Goal: Task Accomplishment & Management: Use online tool/utility

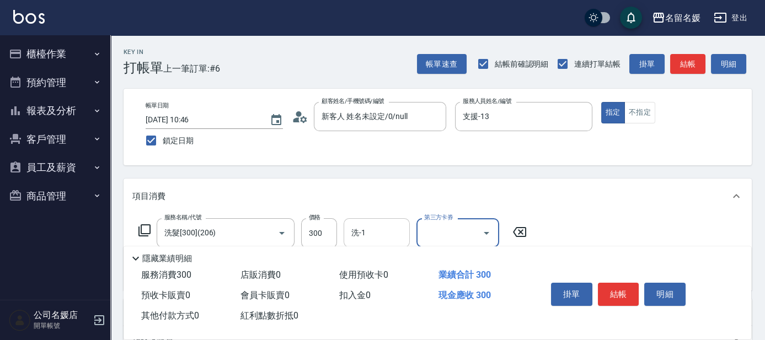
click at [379, 222] on div "洗-1" at bounding box center [377, 233] width 66 height 29
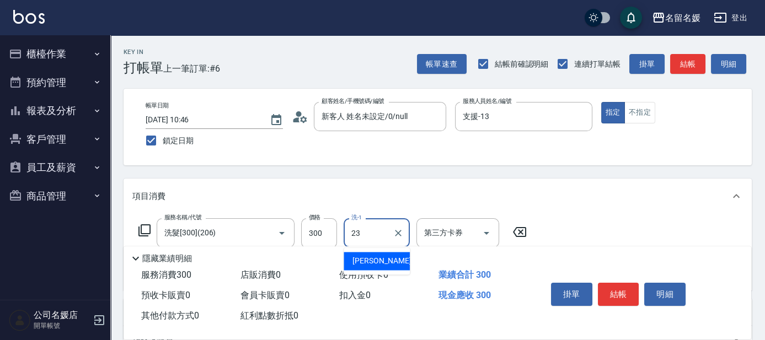
type input "[PERSON_NAME]-23"
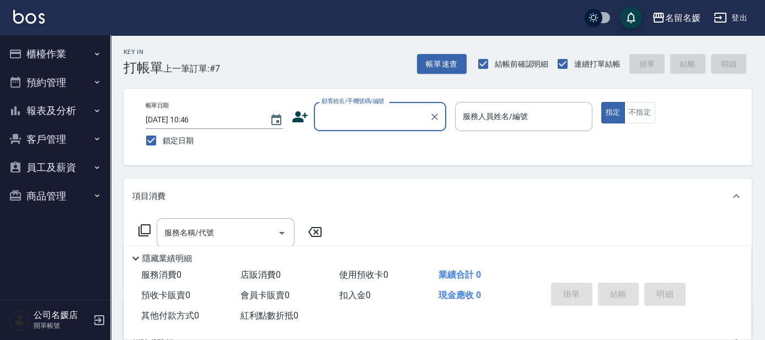
click at [372, 120] on input "顧客姓名/手機號碼/編號" at bounding box center [372, 116] width 106 height 19
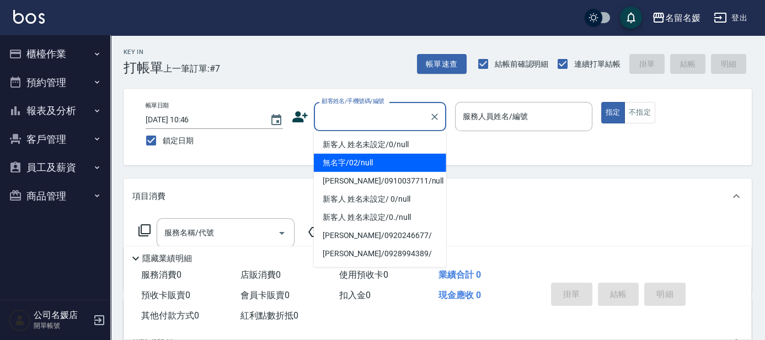
click at [366, 163] on li "無名字/02/null" at bounding box center [380, 163] width 132 height 18
type input "無名字/02/null"
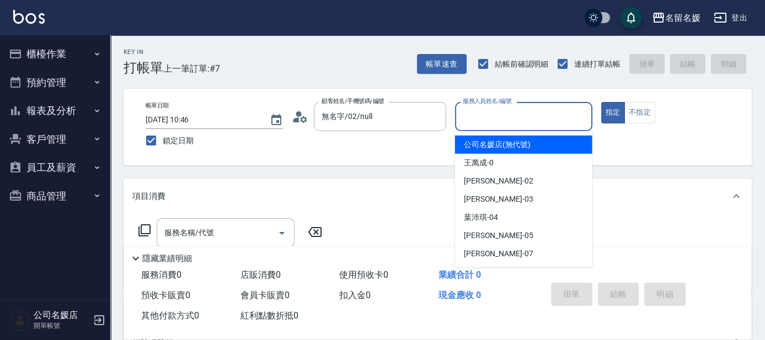
click at [496, 118] on input "服務人員姓名/編號" at bounding box center [523, 116] width 127 height 19
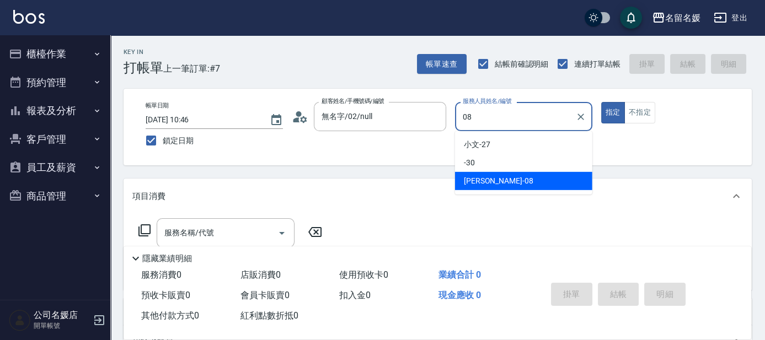
click at [526, 183] on div "[PERSON_NAME]-08" at bounding box center [523, 181] width 137 height 18
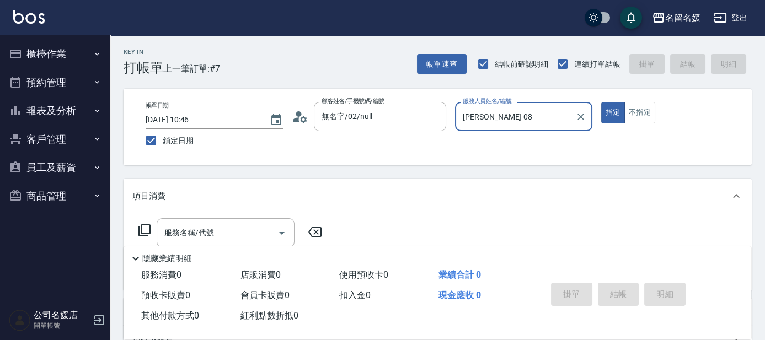
type input "[PERSON_NAME]-08"
click at [144, 230] on icon at bounding box center [144, 230] width 13 height 13
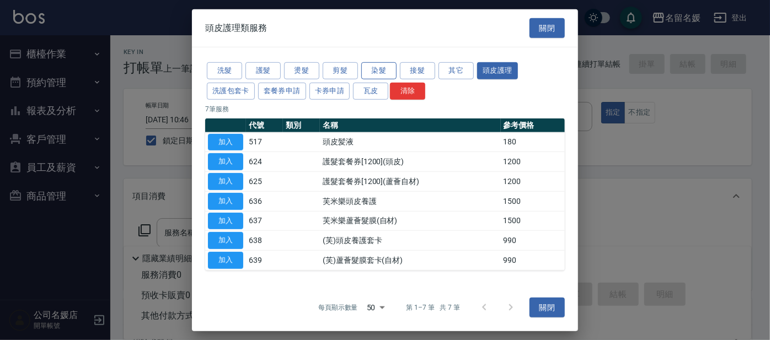
click at [379, 71] on button "染髮" at bounding box center [378, 70] width 35 height 17
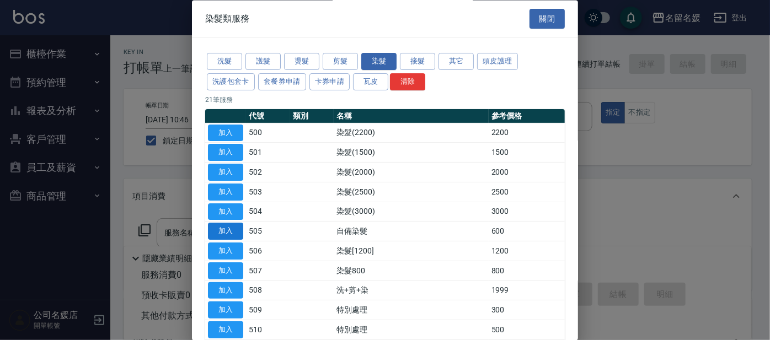
click at [235, 232] on button "加入" at bounding box center [225, 232] width 35 height 17
type input "自備染髮(505)"
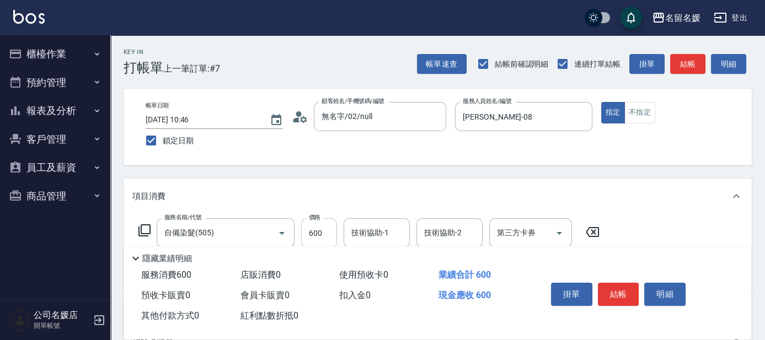
click at [326, 235] on input "600" at bounding box center [319, 234] width 36 height 30
type input "700"
click at [386, 227] on div "技術協助-1 技術協助-1" at bounding box center [377, 233] width 66 height 29
click at [394, 257] on div "[PERSON_NAME]-08" at bounding box center [377, 261] width 66 height 18
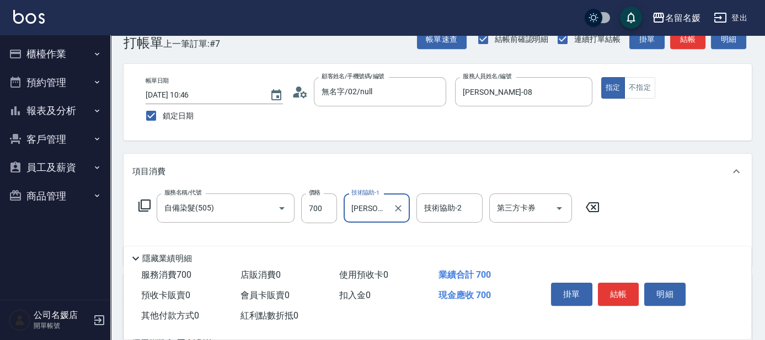
scroll to position [50, 0]
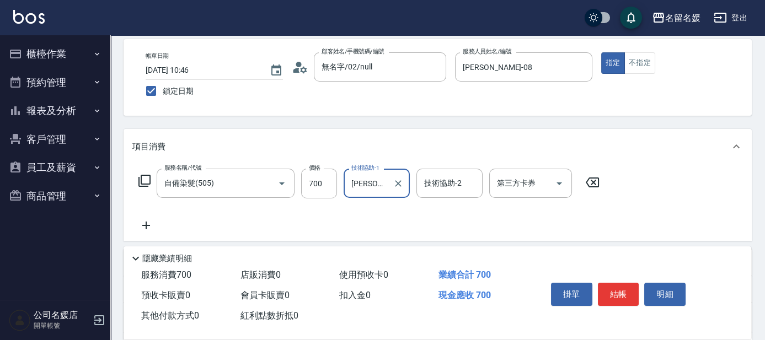
type input "[PERSON_NAME]-08"
click at [147, 226] on icon at bounding box center [146, 225] width 28 height 13
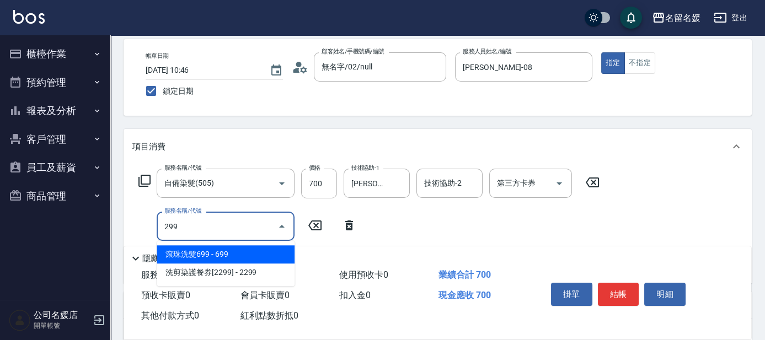
click at [202, 252] on span "滾珠洗髮699 - 699" at bounding box center [226, 255] width 138 height 18
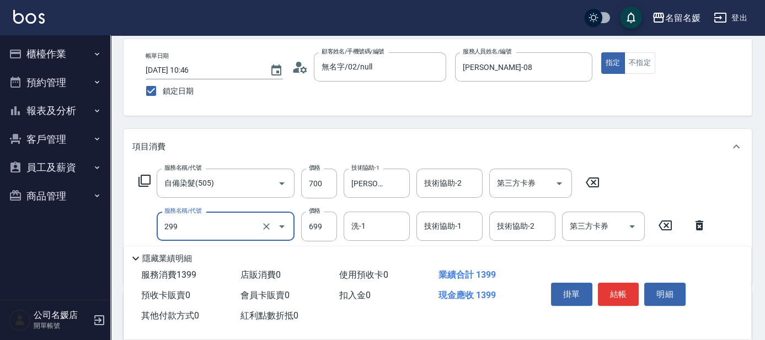
click at [368, 222] on input "洗-1" at bounding box center [377, 226] width 56 height 19
type input "滾珠洗髮699(299)"
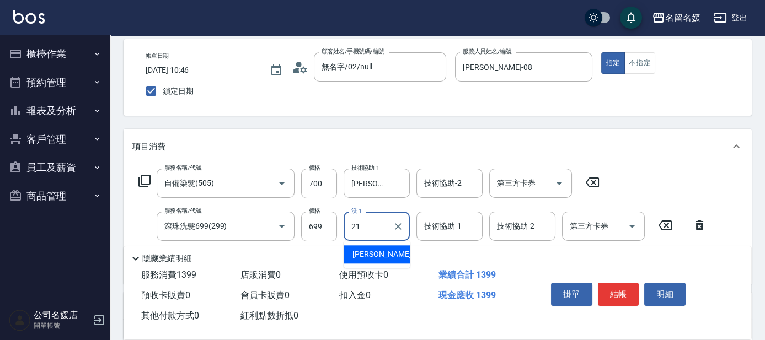
click at [371, 255] on span "[PERSON_NAME]-21" at bounding box center [388, 255] width 70 height 12
type input "[PERSON_NAME]-21"
click at [443, 225] on div "技術協助-1 技術協助-1" at bounding box center [450, 226] width 66 height 29
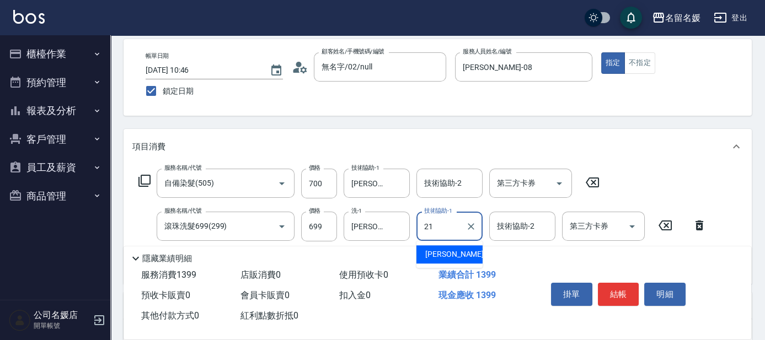
click at [446, 250] on span "[PERSON_NAME]-21" at bounding box center [460, 255] width 70 height 12
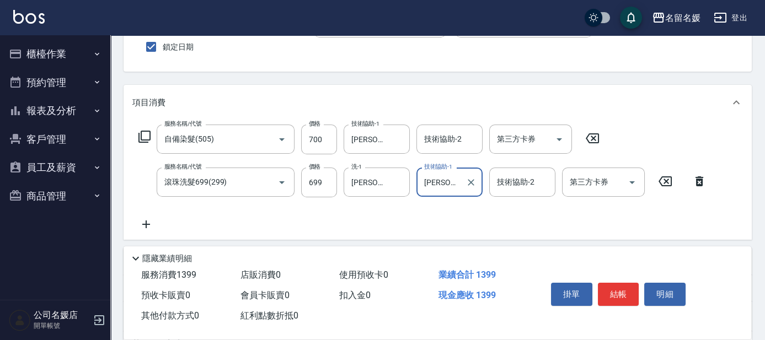
scroll to position [100, 0]
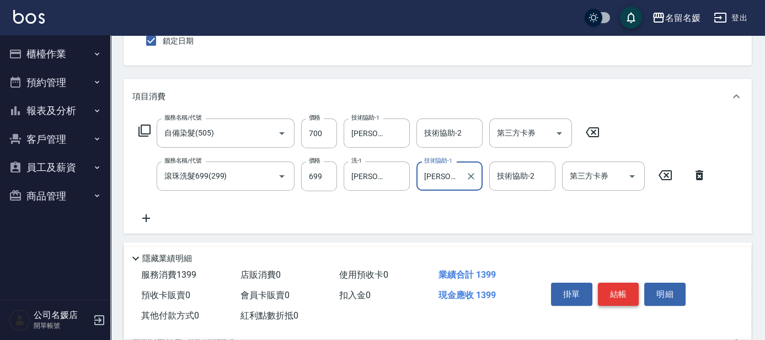
type input "[PERSON_NAME]-21"
click at [610, 293] on button "結帳" at bounding box center [618, 294] width 41 height 23
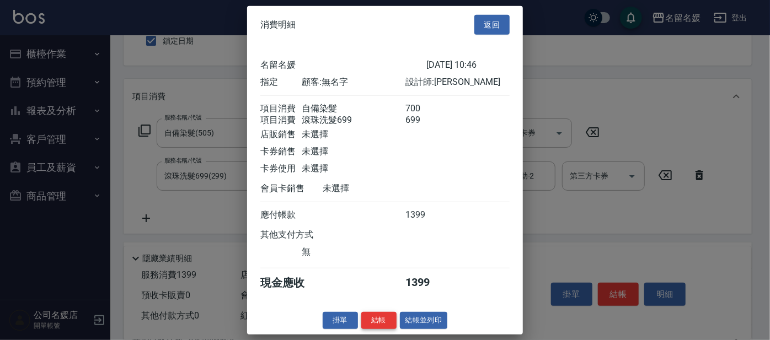
click at [374, 329] on button "結帳" at bounding box center [378, 320] width 35 height 17
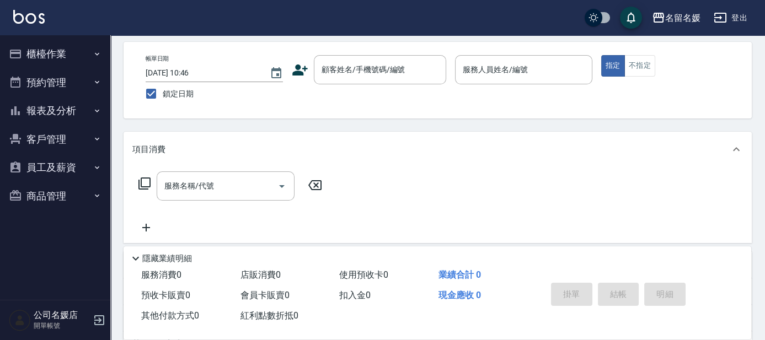
scroll to position [0, 0]
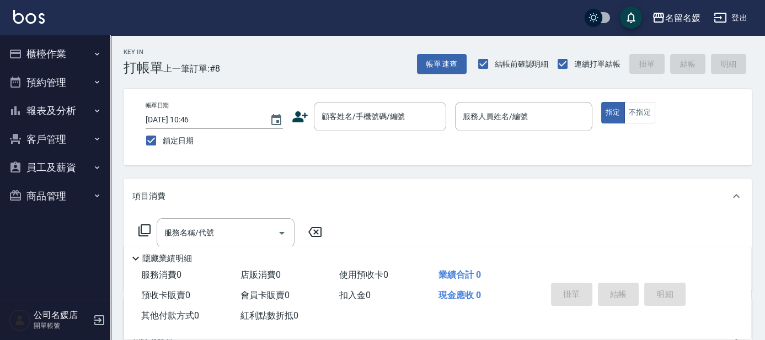
click at [56, 53] on button "櫃檯作業" at bounding box center [55, 54] width 102 height 29
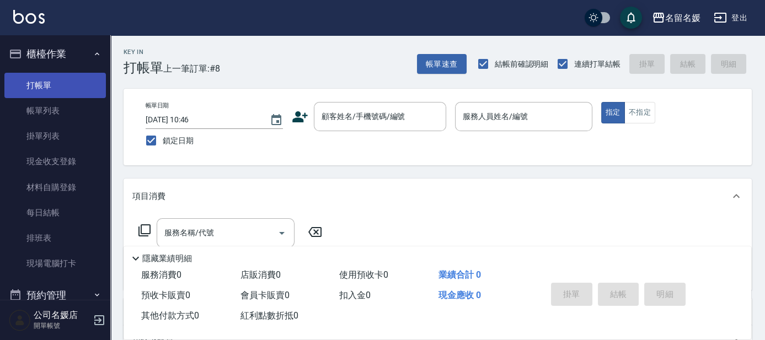
click at [53, 85] on link "打帳單" at bounding box center [55, 85] width 102 height 25
click at [354, 113] on input "顧客姓名/手機號碼/編號" at bounding box center [372, 116] width 106 height 19
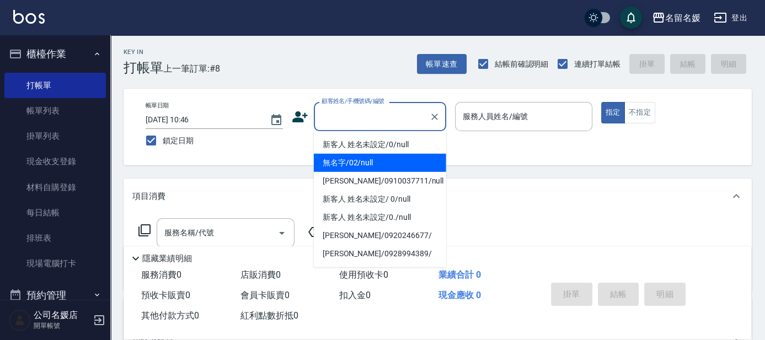
drag, startPoint x: 362, startPoint y: 161, endPoint x: 475, endPoint y: 115, distance: 121.8
click at [364, 161] on li "無名字/02/null" at bounding box center [380, 163] width 132 height 18
type input "無名字/02/null"
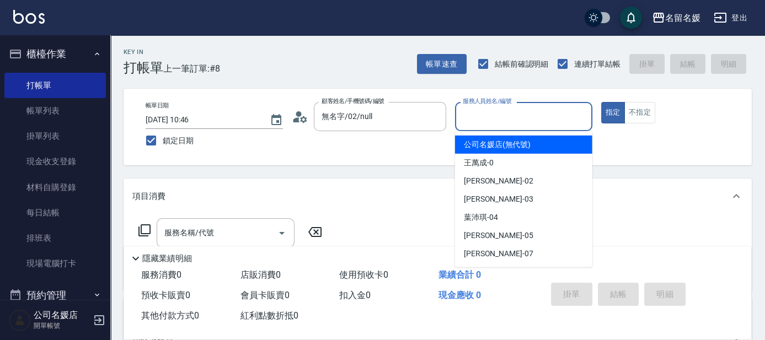
click at [476, 114] on input "服務人員姓名/編號" at bounding box center [523, 116] width 127 height 19
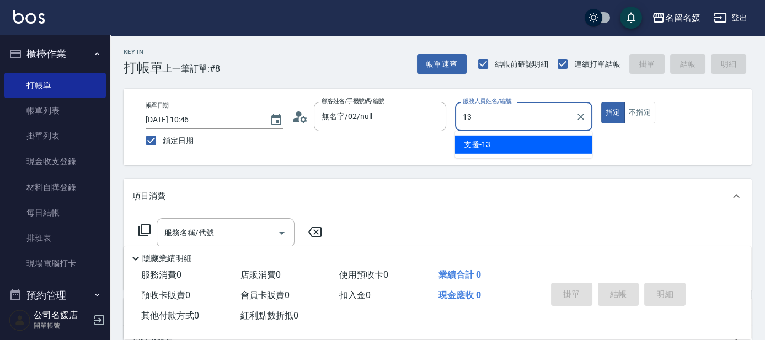
click at [484, 142] on span "支援 -13" at bounding box center [477, 145] width 26 height 12
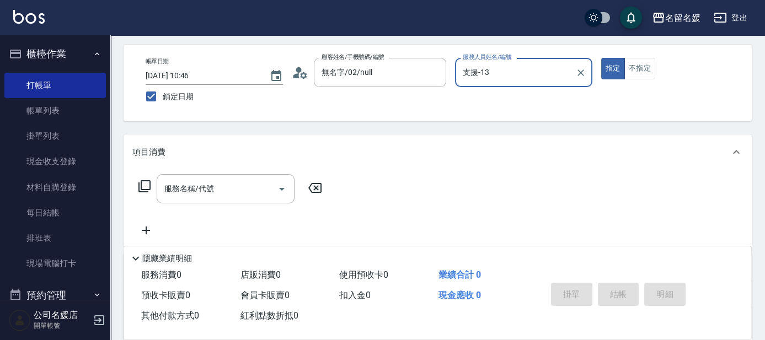
scroll to position [50, 0]
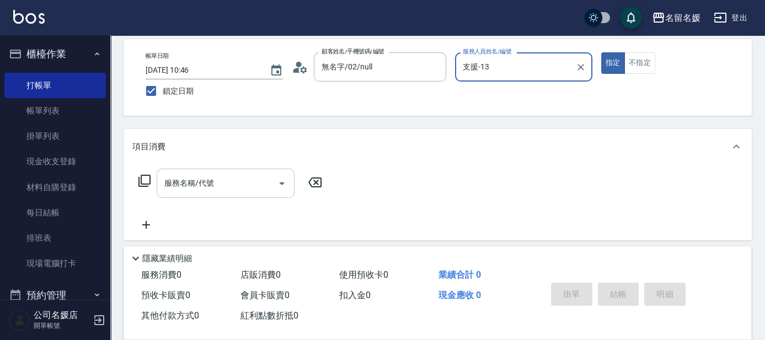
type input "支援-13"
click at [175, 181] on div "服務名稱/代號 服務名稱/代號" at bounding box center [226, 183] width 138 height 29
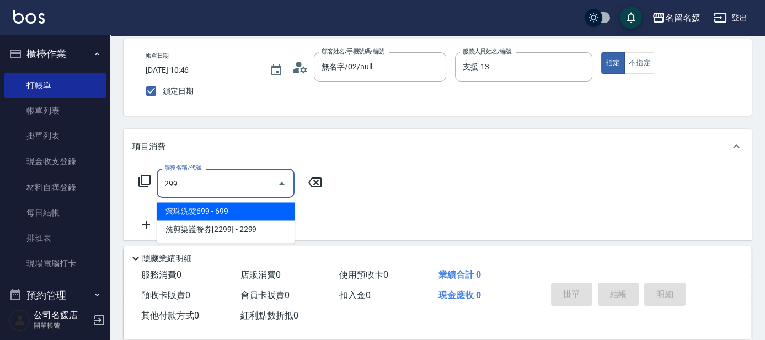
click at [193, 207] on span "滾珠洗髮699 - 699" at bounding box center [226, 212] width 138 height 18
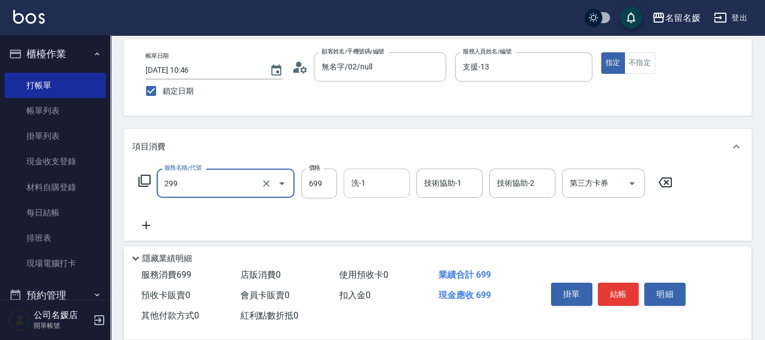
click at [376, 183] on input "洗-1" at bounding box center [377, 183] width 56 height 19
type input "滾珠洗髮699(299)"
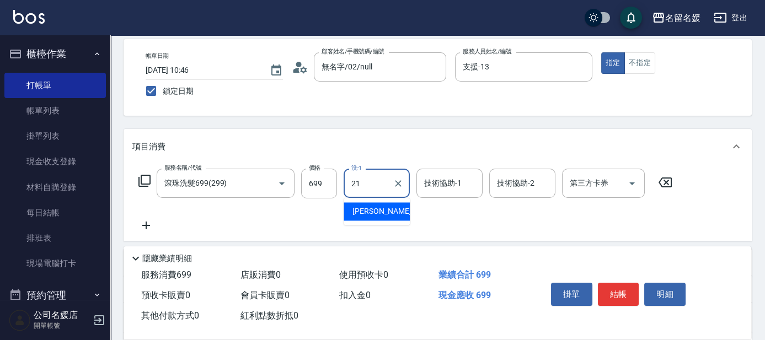
click at [391, 209] on div "[PERSON_NAME]-21" at bounding box center [377, 212] width 66 height 18
type input "[PERSON_NAME]-21"
click at [434, 175] on input "技術協助-1" at bounding box center [450, 183] width 56 height 19
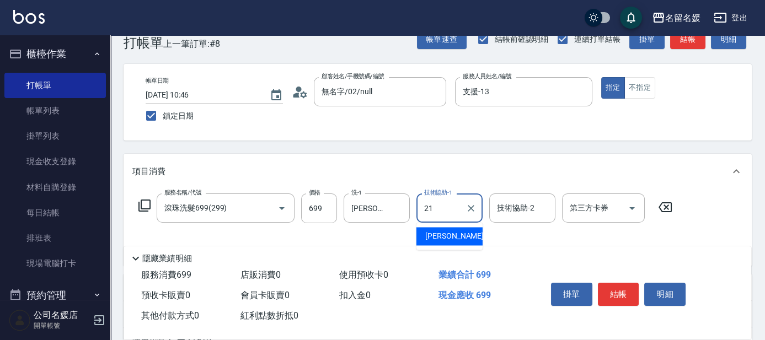
scroll to position [0, 0]
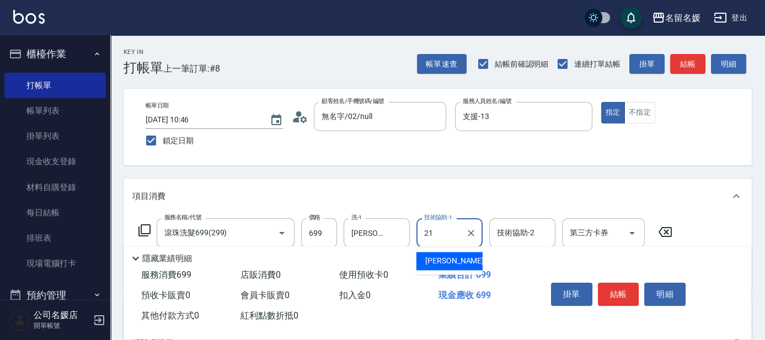
click at [441, 260] on span "[PERSON_NAME]-21" at bounding box center [460, 262] width 70 height 12
type input "[PERSON_NAME]-21"
click at [616, 291] on button "結帳" at bounding box center [618, 294] width 41 height 23
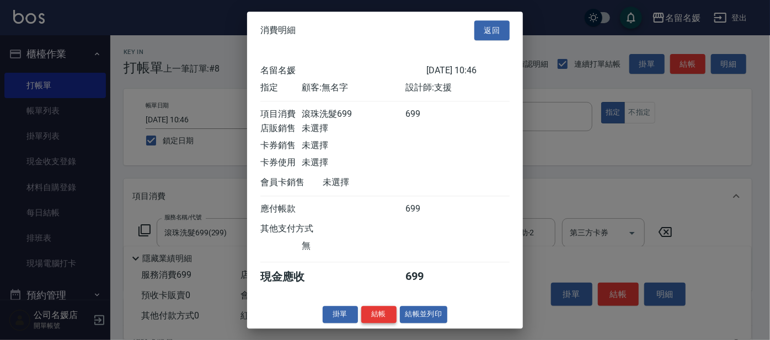
click at [377, 323] on button "結帳" at bounding box center [378, 314] width 35 height 17
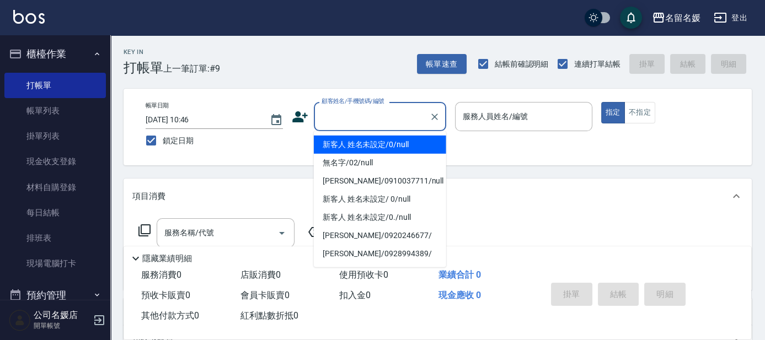
click at [337, 123] on input "顧客姓名/手機號碼/編號" at bounding box center [372, 116] width 106 height 19
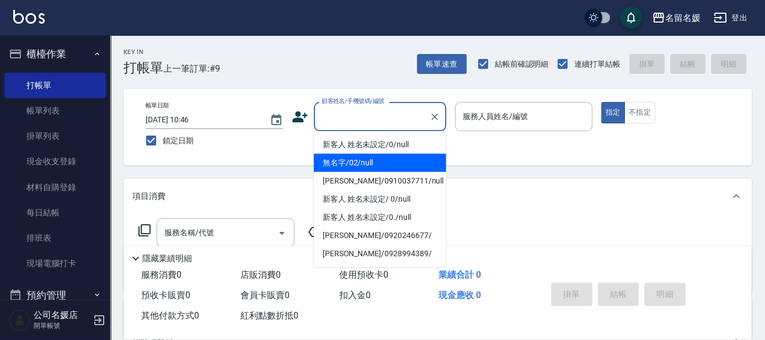
click at [373, 159] on li "無名字/02/null" at bounding box center [380, 163] width 132 height 18
type input "無名字/02/null"
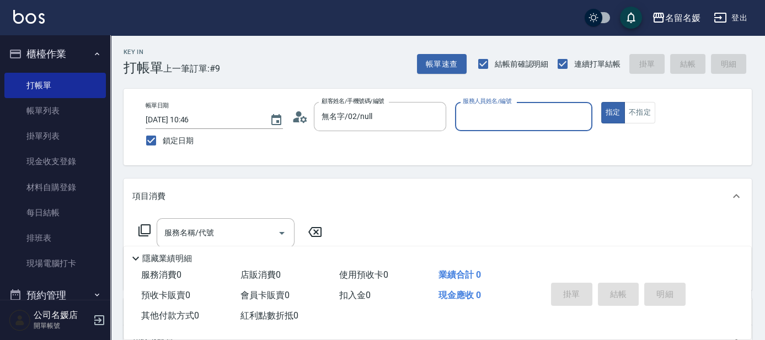
click at [490, 111] on input "服務人員姓名/編號" at bounding box center [523, 116] width 127 height 19
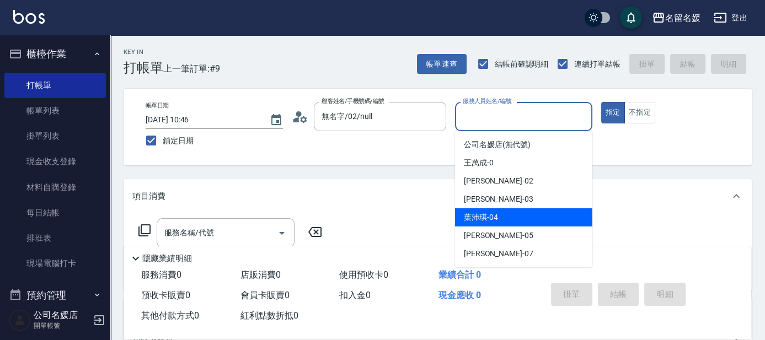
click at [509, 212] on div "[PERSON_NAME]-04" at bounding box center [523, 218] width 137 height 18
type input "[PERSON_NAME]-04"
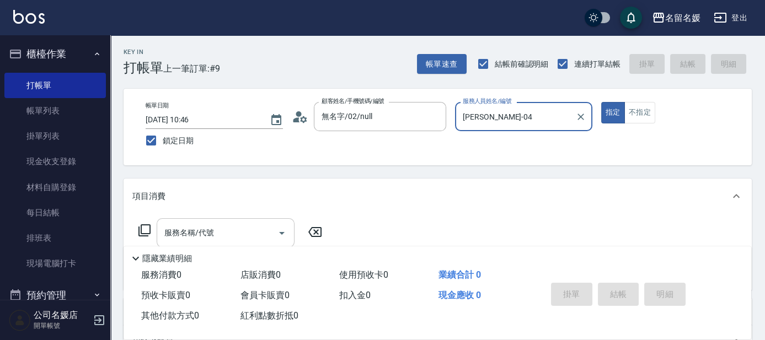
click at [204, 232] on div "服務名稱/代號 服務名稱/代號" at bounding box center [226, 233] width 138 height 29
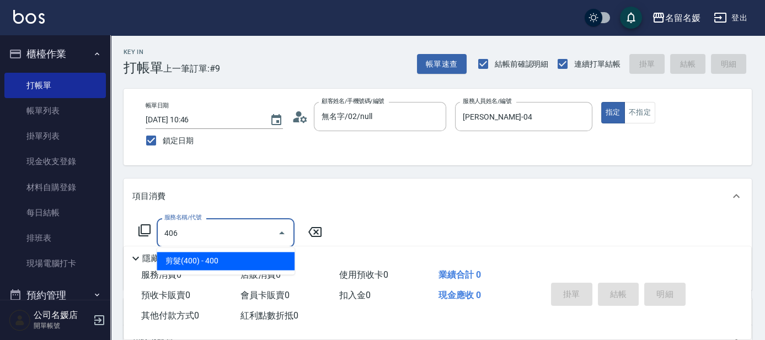
click at [227, 257] on span "剪髮(400) - 400" at bounding box center [226, 261] width 138 height 18
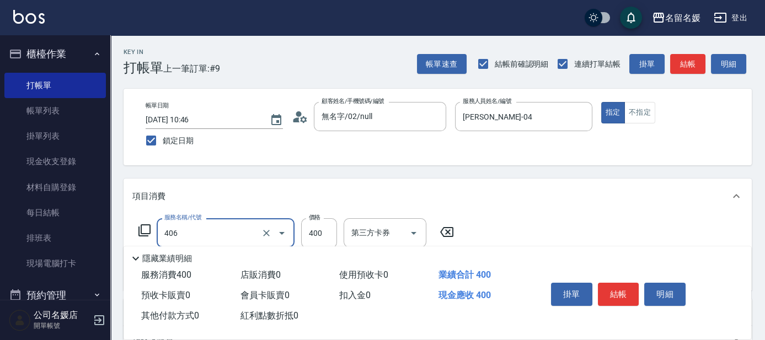
click at [221, 237] on input "406" at bounding box center [210, 233] width 97 height 19
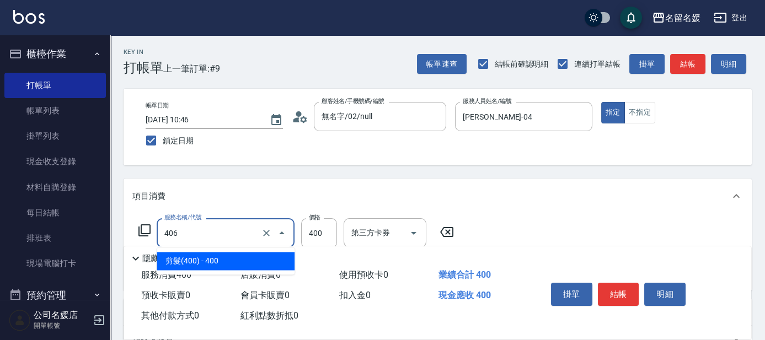
click at [238, 259] on span "剪髮(400) - 400" at bounding box center [226, 261] width 138 height 18
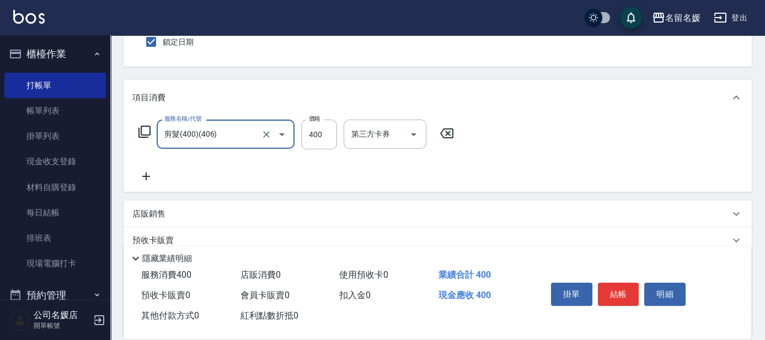
scroll to position [100, 0]
type input "剪髮(400)(406)"
click at [145, 171] on icon at bounding box center [146, 175] width 28 height 13
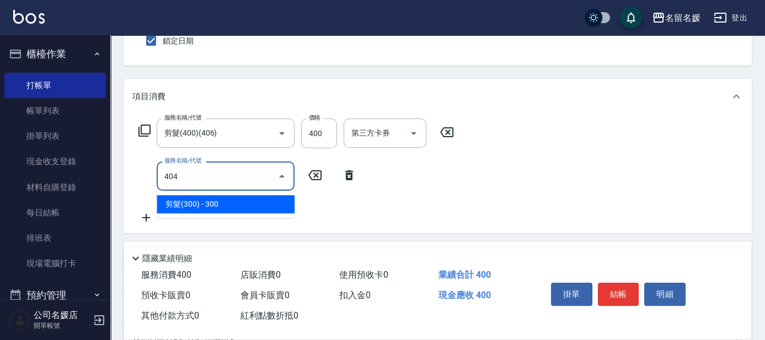
click at [209, 205] on span "剪髮(300) - 300" at bounding box center [226, 204] width 138 height 18
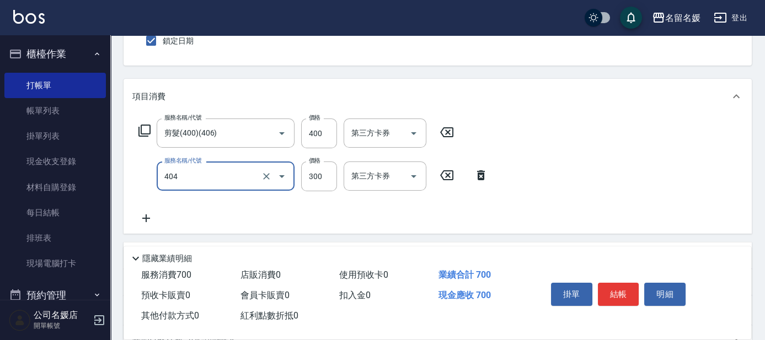
click at [198, 173] on input "404" at bounding box center [210, 176] width 97 height 19
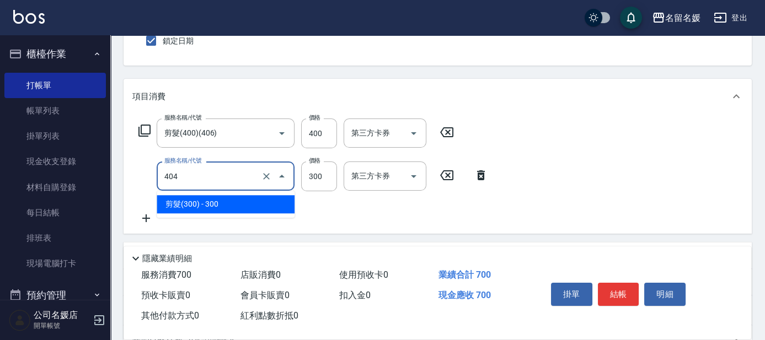
click at [237, 206] on span "剪髮(300) - 300" at bounding box center [226, 204] width 138 height 18
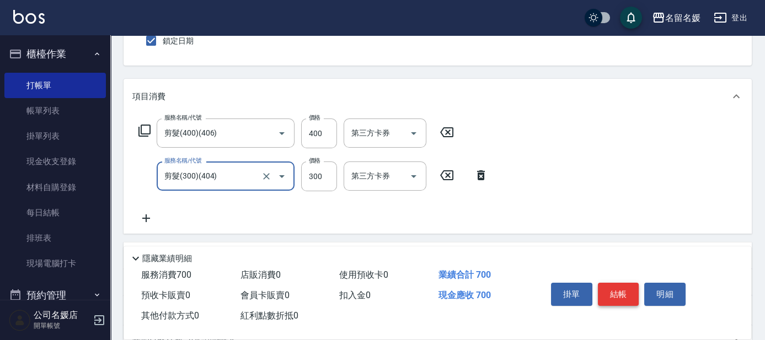
type input "剪髮(300)(404)"
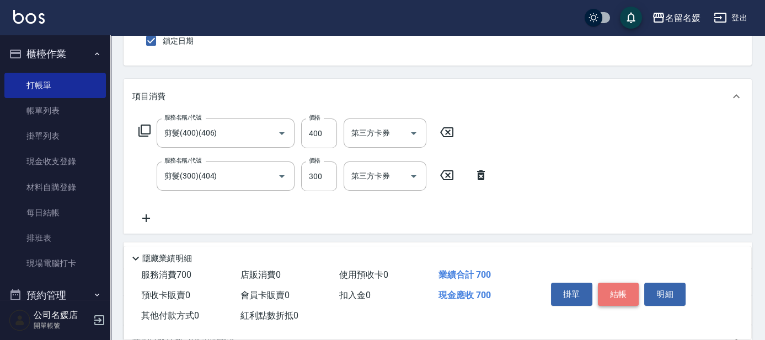
click at [610, 293] on button "結帳" at bounding box center [618, 294] width 41 height 23
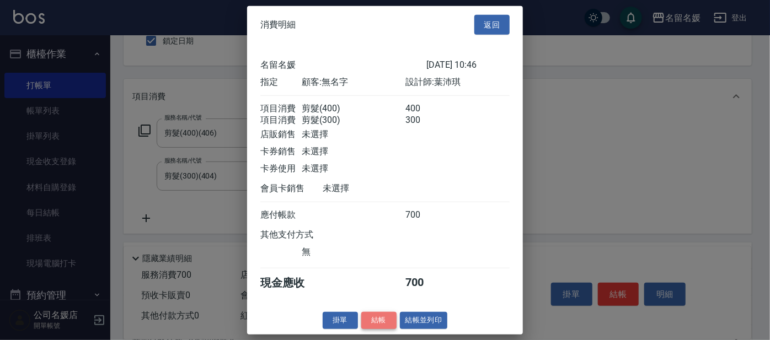
click at [381, 329] on button "結帳" at bounding box center [378, 320] width 35 height 17
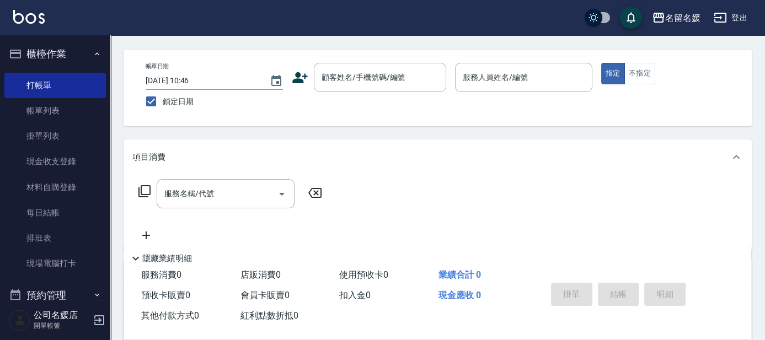
scroll to position [0, 0]
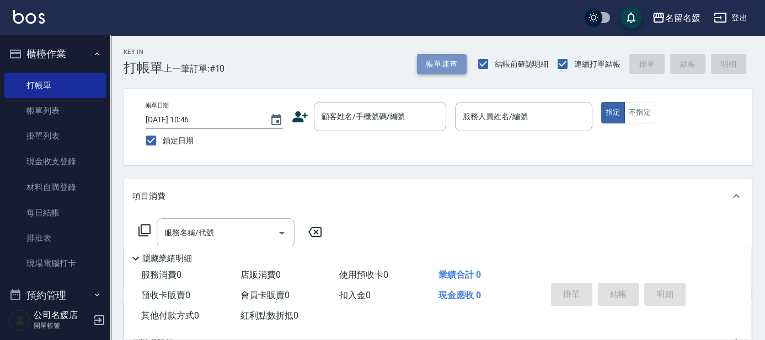
click at [443, 62] on button "帳單速查" at bounding box center [442, 64] width 50 height 20
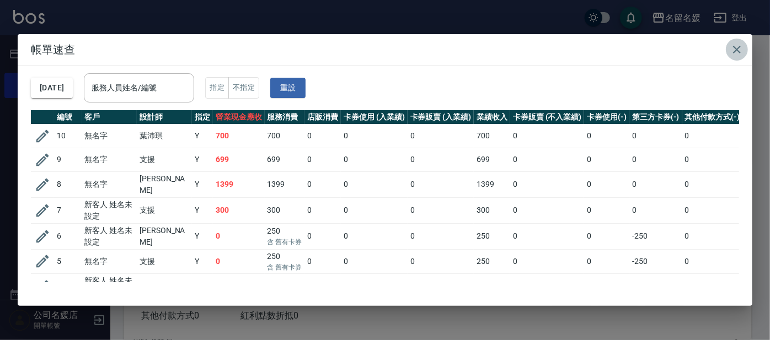
click at [736, 51] on icon "button" at bounding box center [737, 50] width 8 height 8
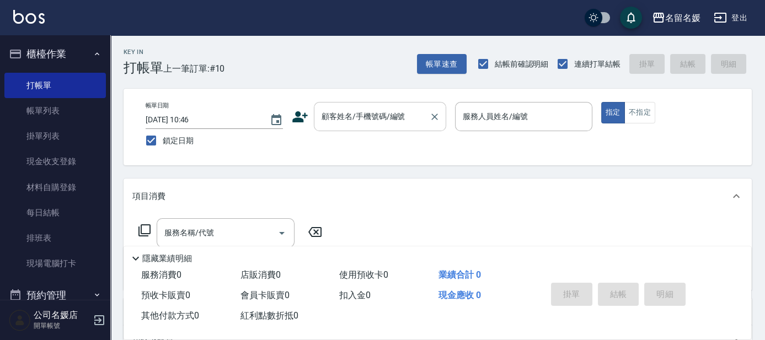
click at [370, 115] on input "顧客姓名/手機號碼/編號" at bounding box center [372, 116] width 106 height 19
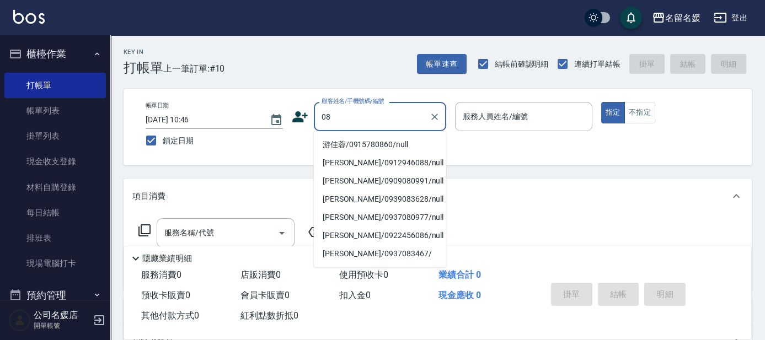
click at [382, 143] on li "游佳蓉/0915780860/null" at bounding box center [380, 145] width 132 height 18
type input "游佳蓉/0915780860/null"
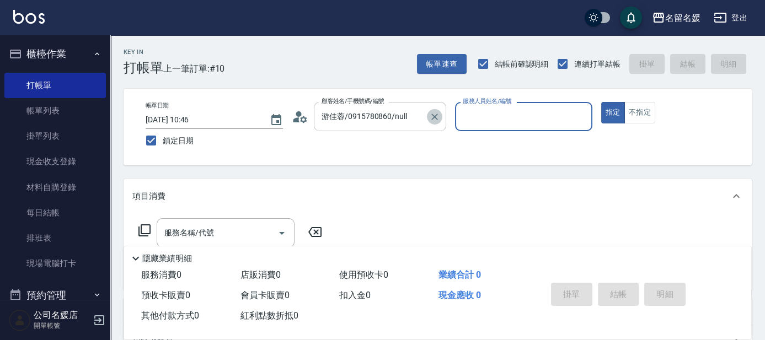
click at [438, 115] on icon "Clear" at bounding box center [434, 116] width 11 height 11
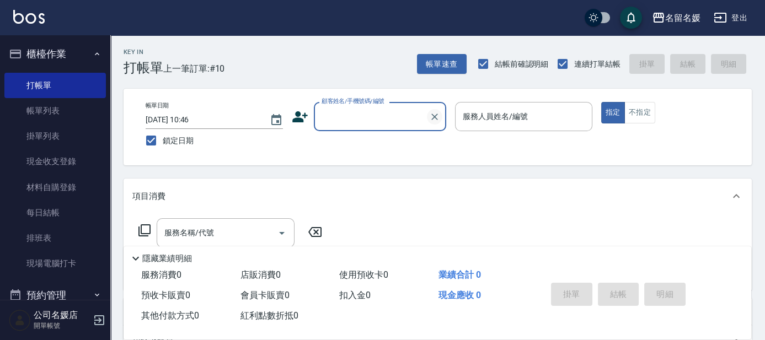
click at [428, 116] on button "Clear" at bounding box center [434, 116] width 15 height 15
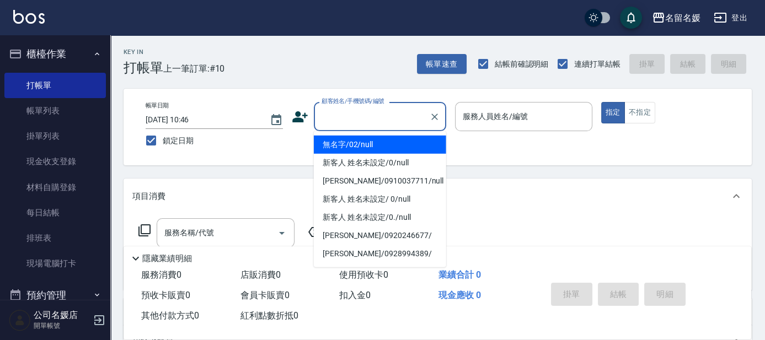
click at [394, 118] on input "顧客姓名/手機號碼/編號" at bounding box center [372, 116] width 106 height 19
click at [376, 146] on li "無名字/02/null" at bounding box center [380, 145] width 132 height 18
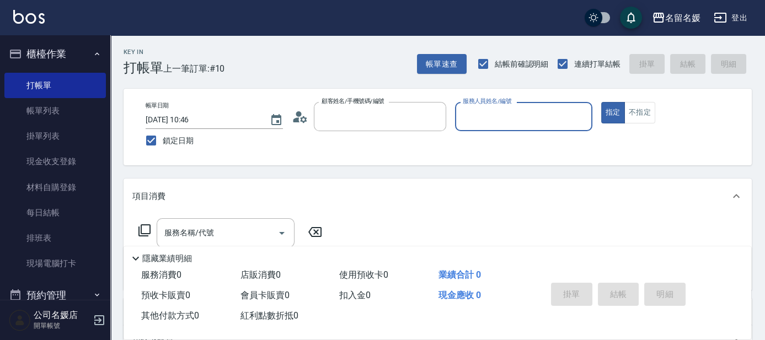
type input "無名字/02/null"
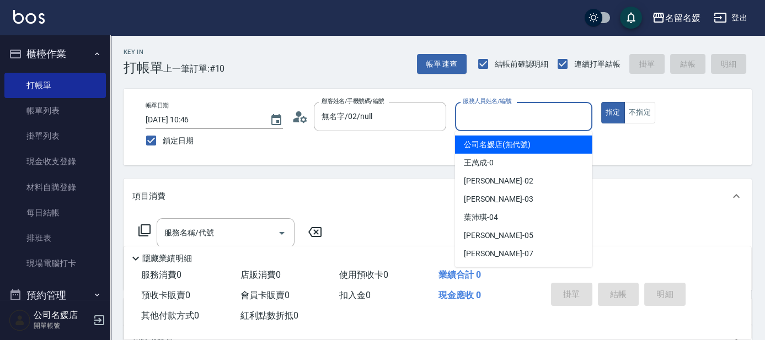
drag, startPoint x: 487, startPoint y: 114, endPoint x: 247, endPoint y: 10, distance: 260.8
click at [487, 114] on input "服務人員姓名/編號" at bounding box center [523, 116] width 127 height 19
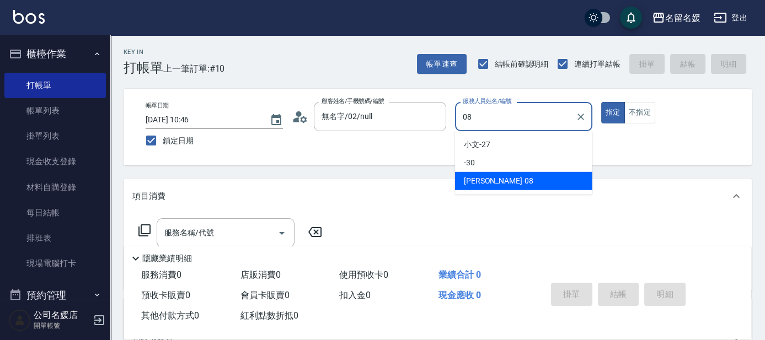
click at [474, 180] on span "[PERSON_NAME]-08" at bounding box center [499, 181] width 70 height 12
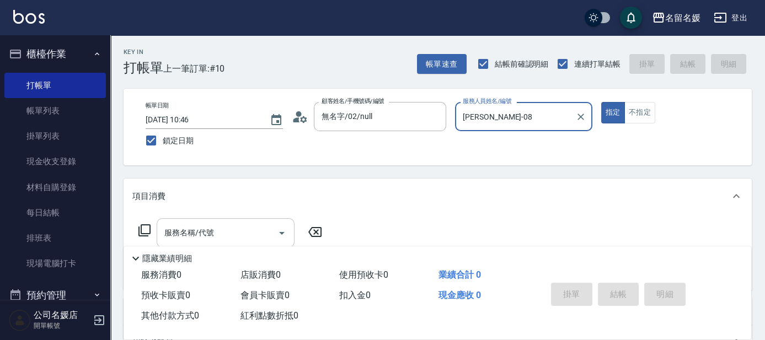
click at [227, 220] on div "服務名稱/代號" at bounding box center [226, 233] width 138 height 29
type input "[PERSON_NAME]-08"
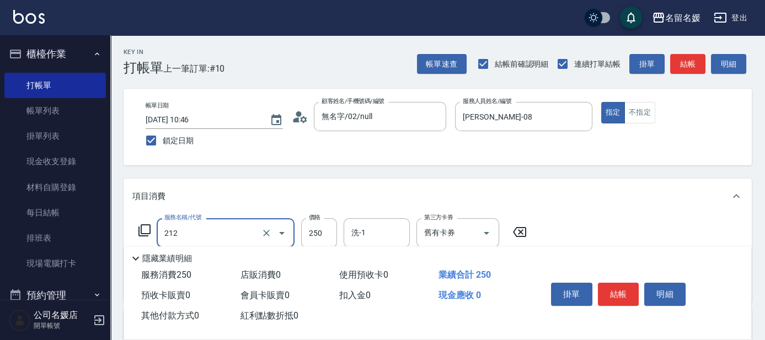
drag, startPoint x: 231, startPoint y: 238, endPoint x: 236, endPoint y: 246, distance: 9.2
click at [236, 246] on div "Key In 打帳單 上一筆訂單:#10 帳單速查 結帳前確認明細 連續打單結帳 掛單 結帳 明細 帳單日期 [DATE] 10:46 鎖定日期 顧客姓名/手…" at bounding box center [437, 293] width 655 height 516
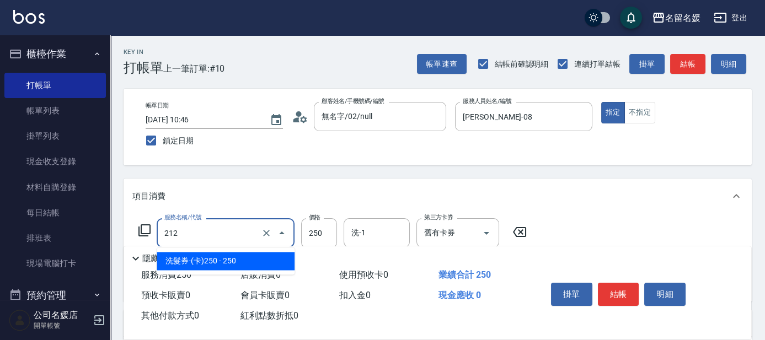
drag, startPoint x: 236, startPoint y: 256, endPoint x: 327, endPoint y: 236, distance: 92.8
click at [253, 253] on span "洗髮券-(卡)250 - 250" at bounding box center [226, 261] width 138 height 18
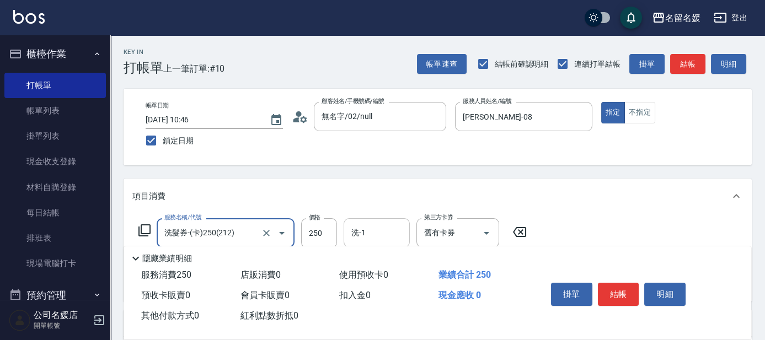
type input "洗髮券-(卡)250(212)"
click at [378, 230] on input "洗-1" at bounding box center [377, 233] width 56 height 19
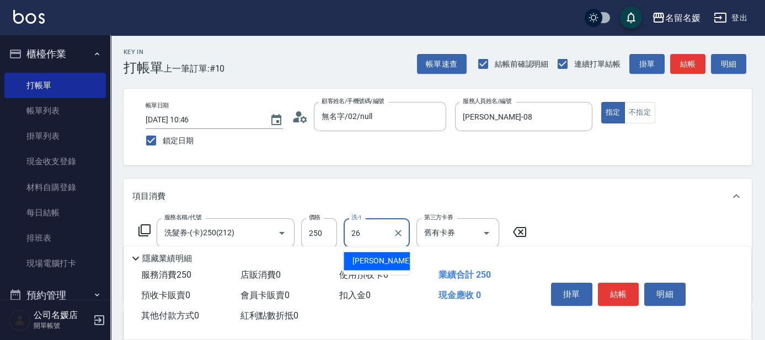
click at [373, 262] on span "[PERSON_NAME]-26" at bounding box center [388, 262] width 70 height 12
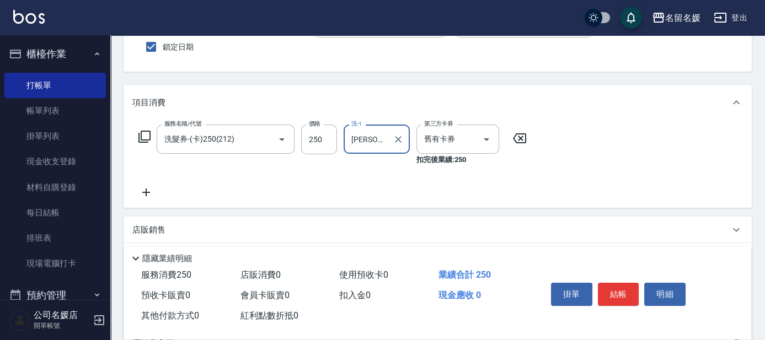
scroll to position [100, 0]
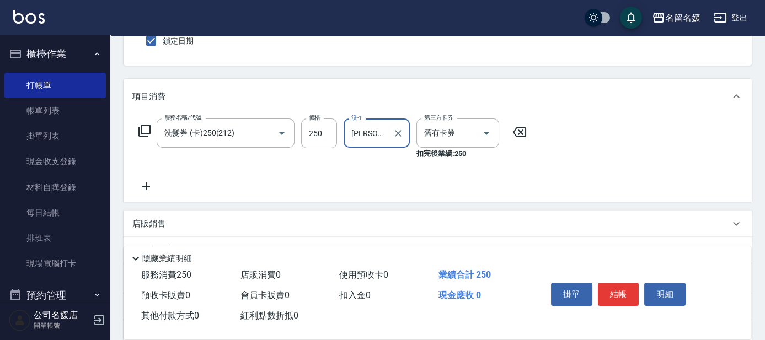
type input "[PERSON_NAME]-26"
click at [147, 189] on icon at bounding box center [146, 186] width 28 height 13
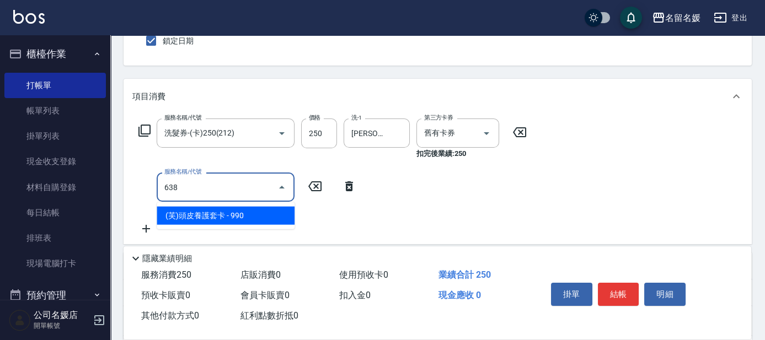
click at [250, 216] on span "(芙)頭皮養護套卡 - 990" at bounding box center [226, 216] width 138 height 18
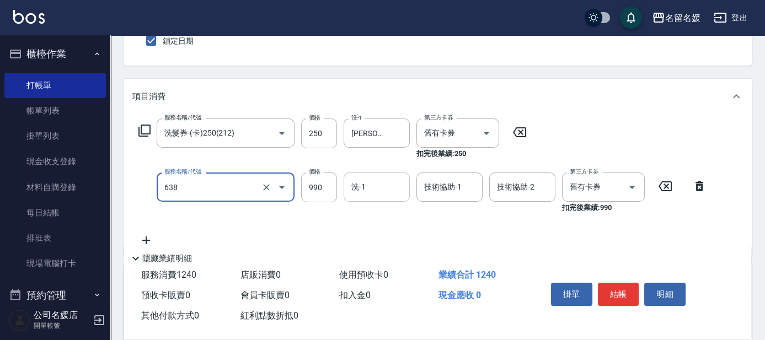
click at [371, 187] on input "洗-1" at bounding box center [377, 187] width 56 height 19
type input "(芙)頭皮養護套卡(638)"
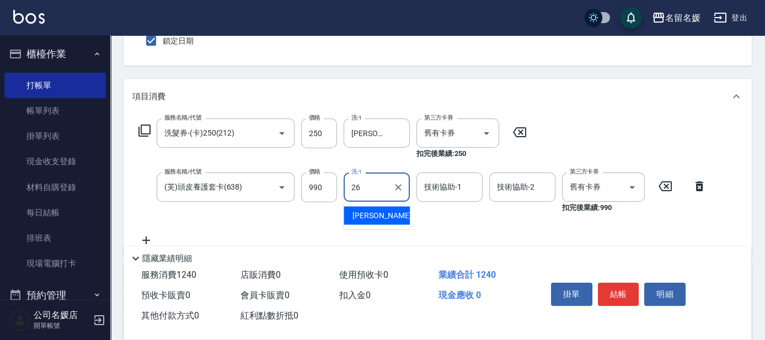
drag, startPoint x: 381, startPoint y: 215, endPoint x: 437, endPoint y: 187, distance: 62.2
click at [382, 214] on span "[PERSON_NAME]-26" at bounding box center [388, 216] width 70 height 12
type input "[PERSON_NAME]-26"
click at [437, 186] on div "技術協助-1 技術協助-1" at bounding box center [450, 187] width 66 height 29
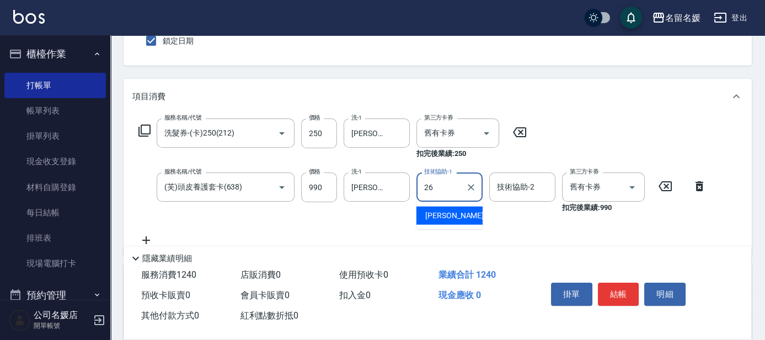
click at [441, 217] on span "[PERSON_NAME]-26" at bounding box center [460, 216] width 70 height 12
type input "[PERSON_NAME]-26"
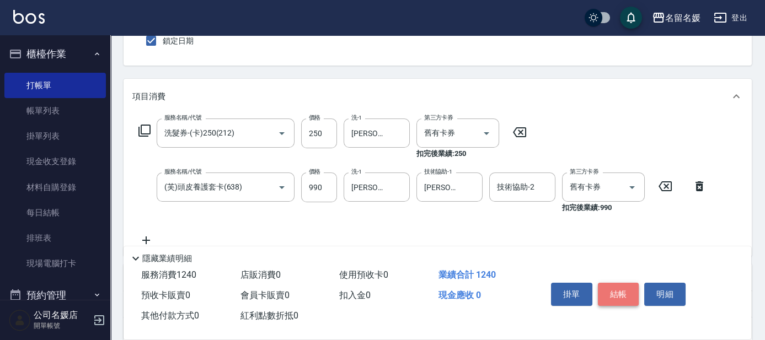
click at [625, 289] on button "結帳" at bounding box center [618, 294] width 41 height 23
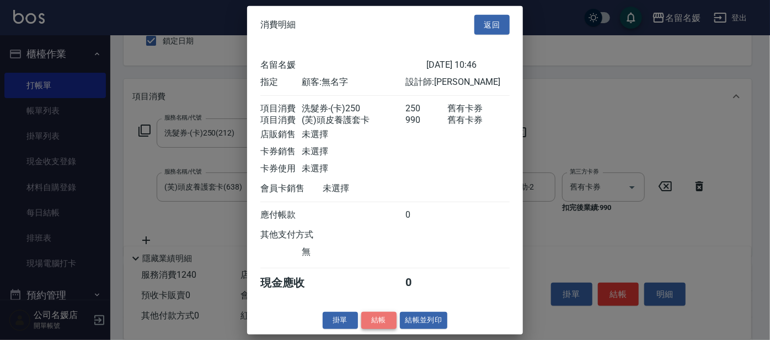
click at [373, 327] on button "結帳" at bounding box center [378, 320] width 35 height 17
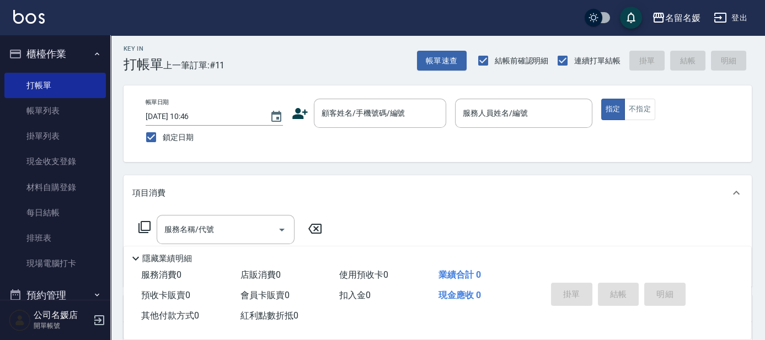
scroll to position [0, 0]
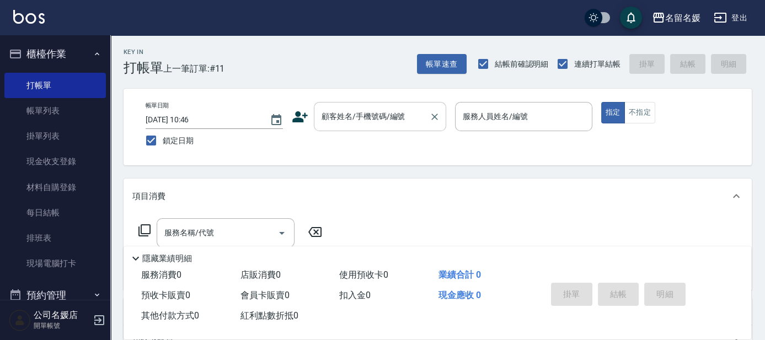
click at [370, 124] on input "顧客姓名/手機號碼/編號" at bounding box center [372, 116] width 106 height 19
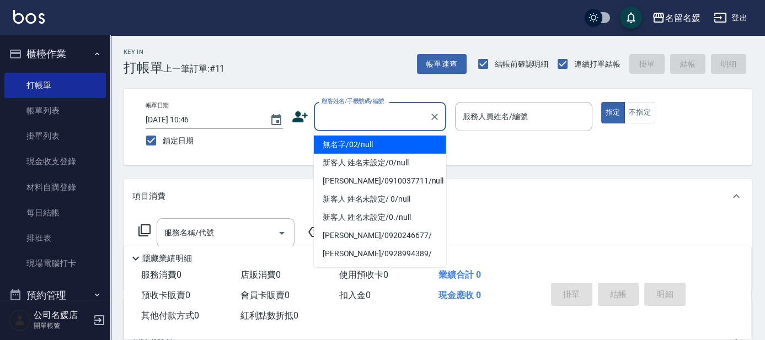
type input "0"
type input "無名字/02/null"
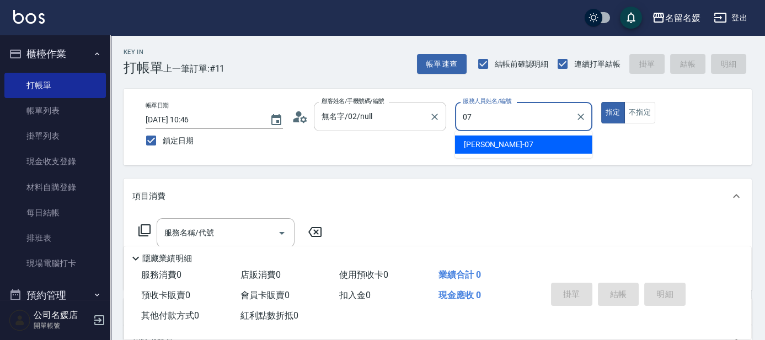
type input "07"
type button "true"
type input "[PERSON_NAME]-07"
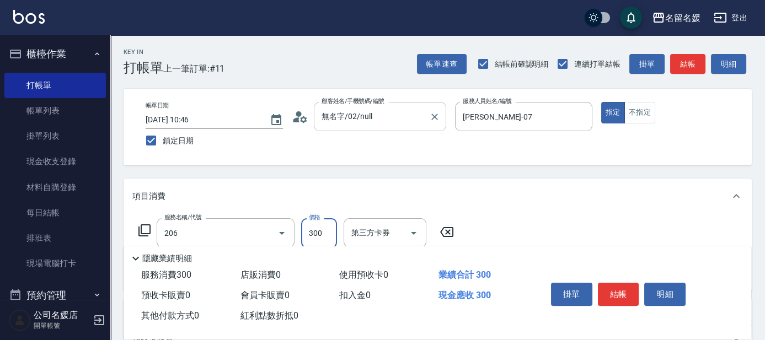
type input "洗髮[300](206)"
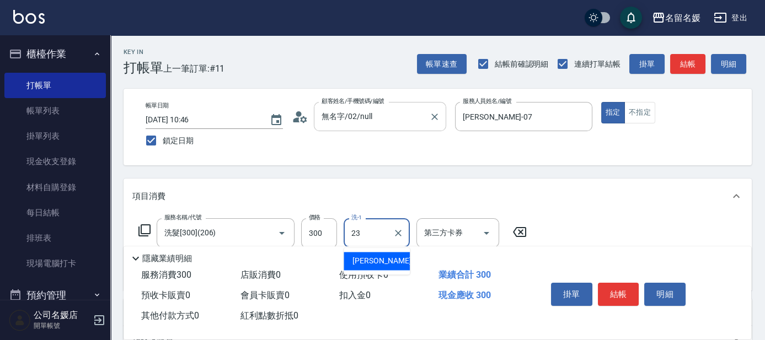
type input "[PERSON_NAME]-23"
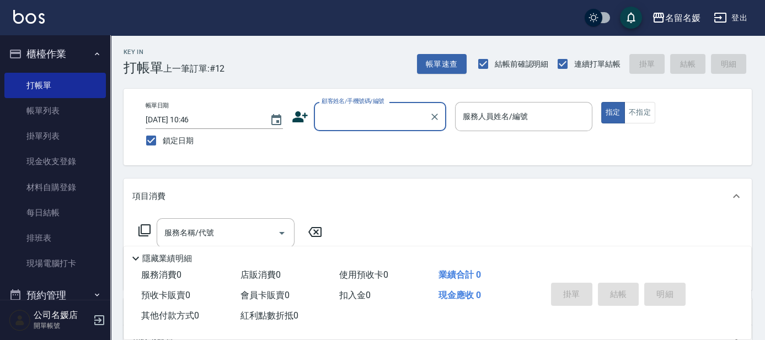
click at [385, 116] on input "顧客姓名/手機號碼/編號" at bounding box center [372, 116] width 106 height 19
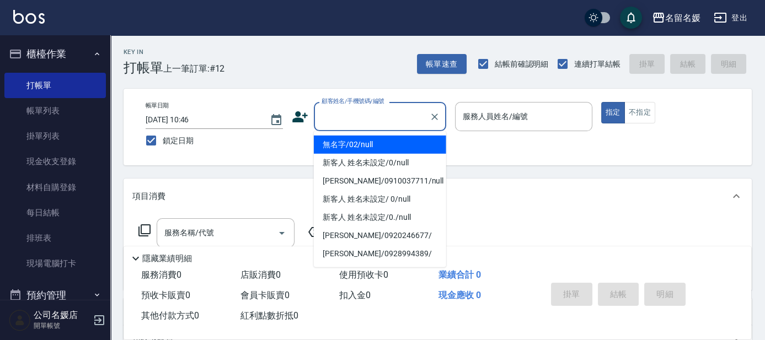
click at [400, 141] on li "無名字/02/null" at bounding box center [380, 145] width 132 height 18
type input "無名字/02/null"
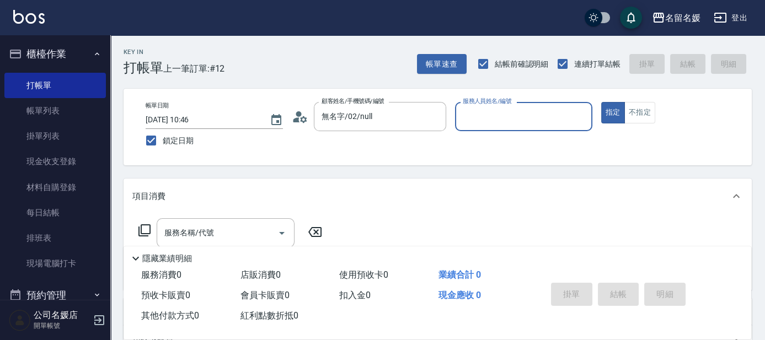
click at [525, 112] on input "服務人員姓名/編號" at bounding box center [523, 116] width 127 height 19
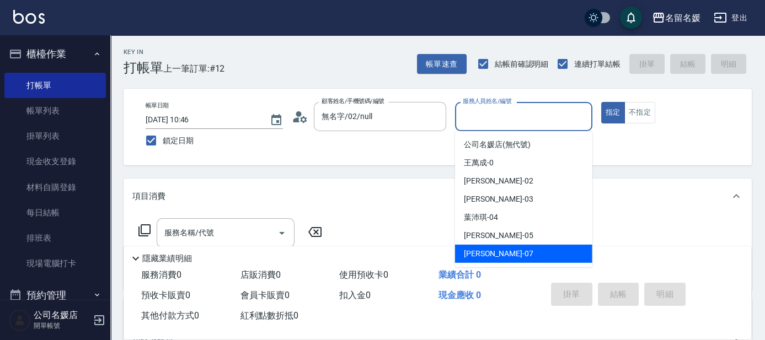
click at [510, 249] on div "[PERSON_NAME] -07" at bounding box center [523, 254] width 137 height 18
type input "[PERSON_NAME]-07"
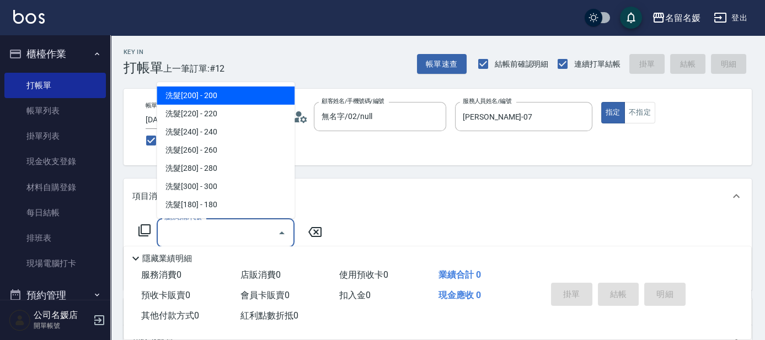
click at [238, 230] on input "服務名稱/代號" at bounding box center [217, 233] width 111 height 19
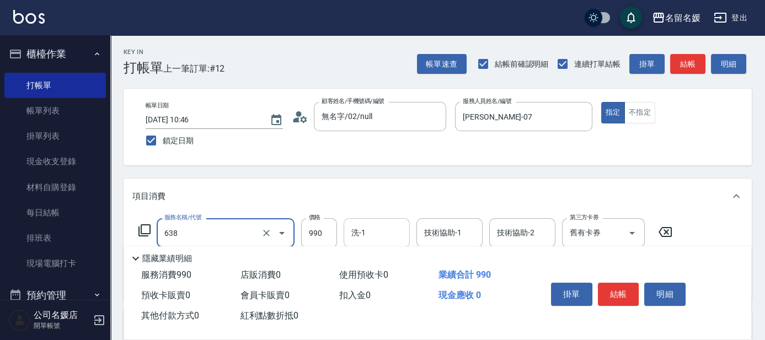
click at [384, 233] on input "洗-1" at bounding box center [377, 233] width 56 height 19
type input "(芙)頭皮養護套卡(638)"
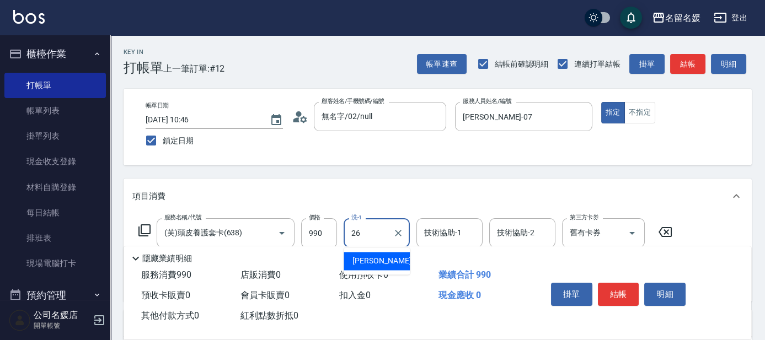
type input "[PERSON_NAME]-26"
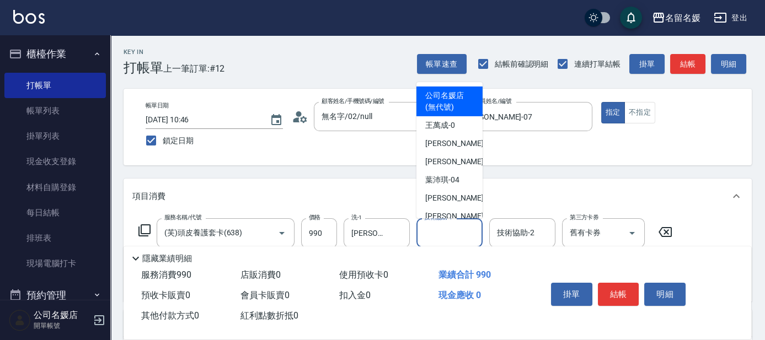
click at [433, 231] on input "技術協助-1" at bounding box center [450, 233] width 56 height 19
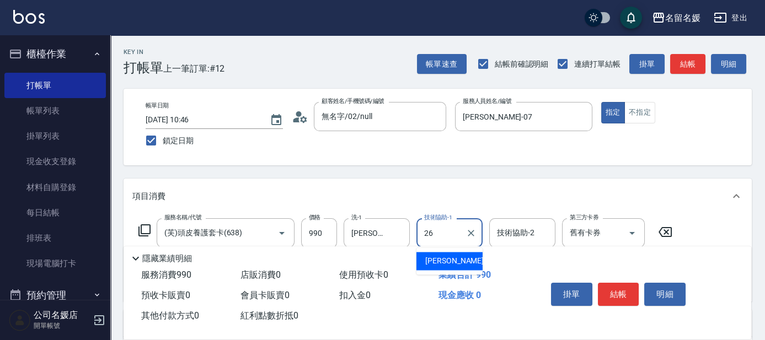
type input "[PERSON_NAME]-26"
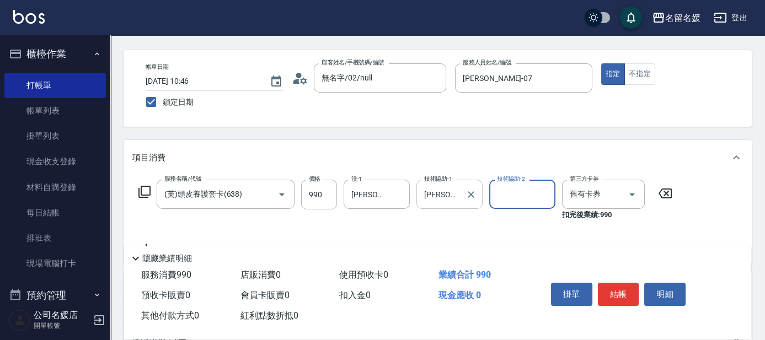
scroll to position [50, 0]
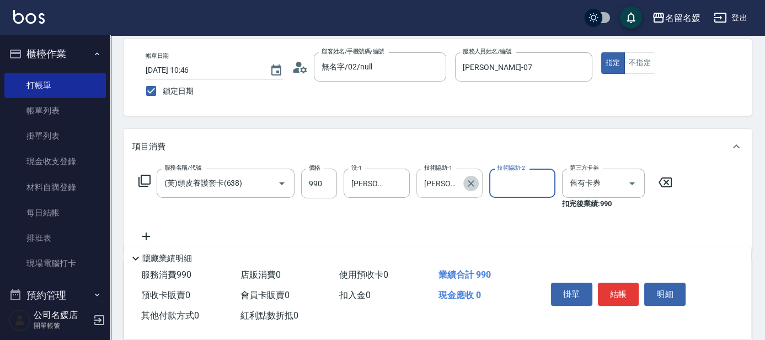
drag, startPoint x: 473, startPoint y: 183, endPoint x: 432, endPoint y: 183, distance: 40.8
click at [472, 183] on icon "Clear" at bounding box center [471, 183] width 11 height 11
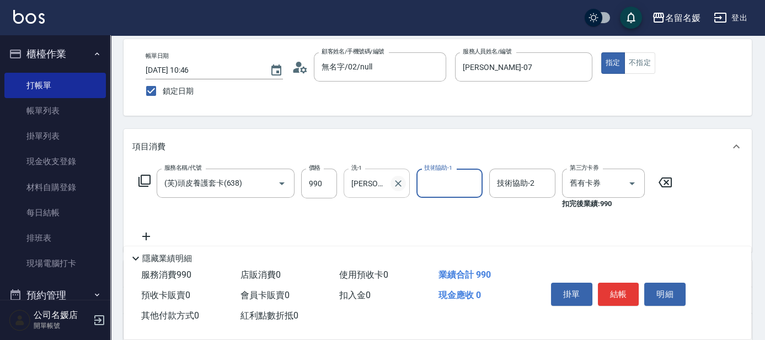
click at [400, 182] on icon "Clear" at bounding box center [398, 183] width 11 height 11
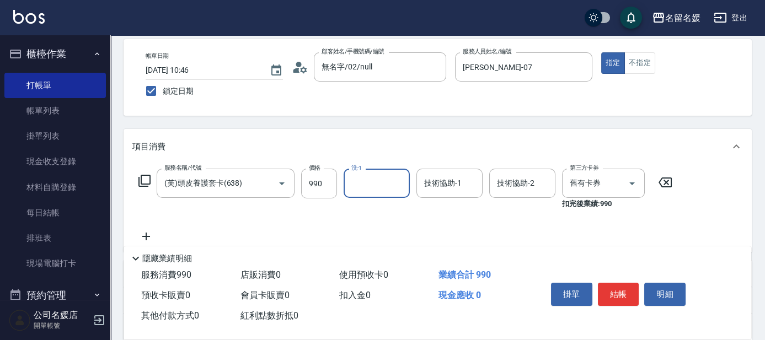
click at [374, 182] on input "洗-1" at bounding box center [377, 183] width 56 height 19
type input "yun-28"
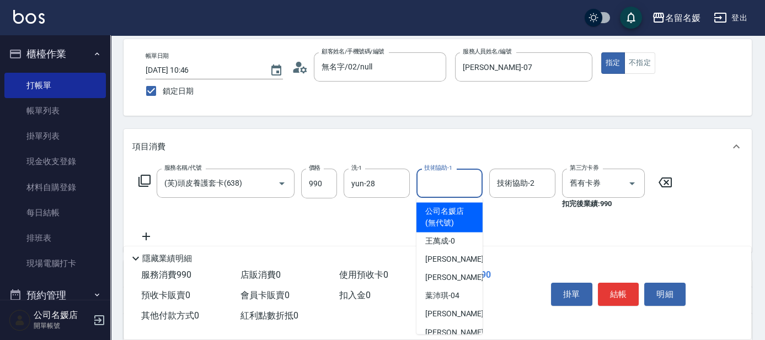
click at [451, 182] on input "技術協助-1" at bounding box center [450, 183] width 56 height 19
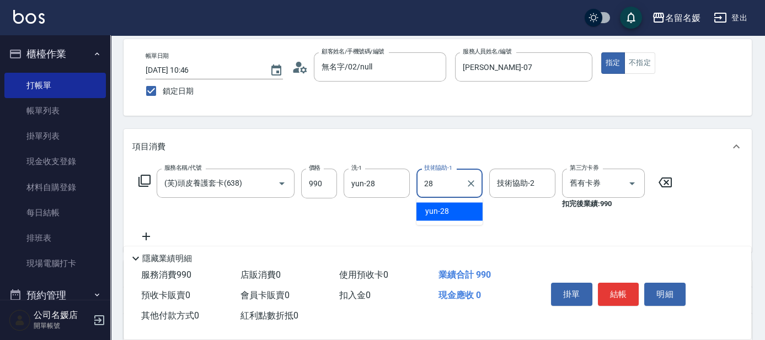
type input "yun-28"
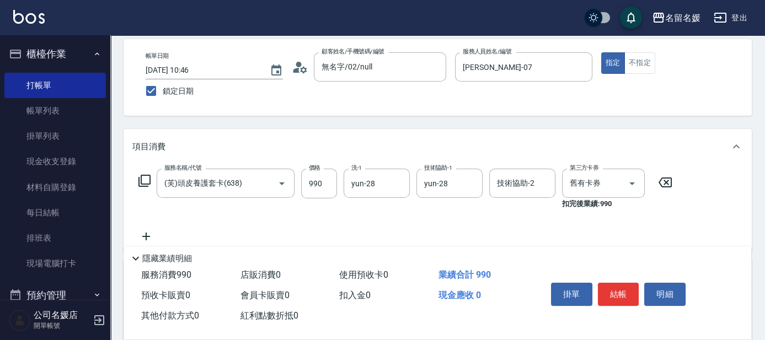
click at [147, 233] on icon at bounding box center [146, 236] width 28 height 13
click at [183, 235] on input "服務名稱/代號" at bounding box center [217, 237] width 111 height 19
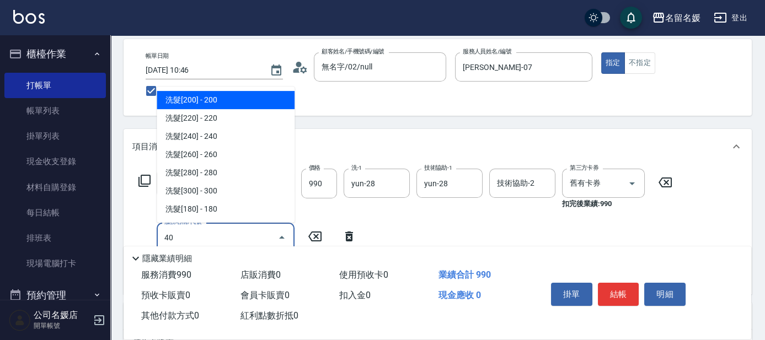
type input "408"
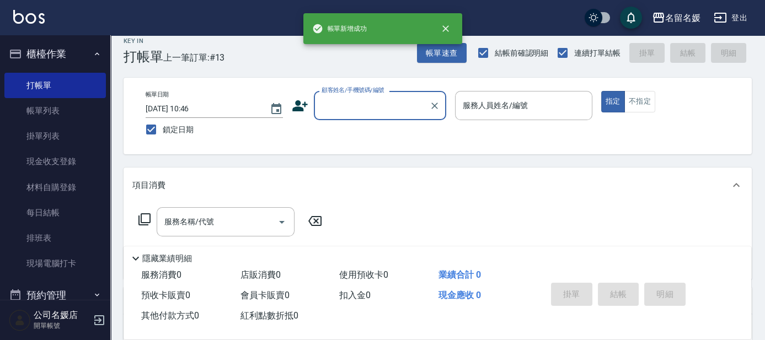
scroll to position [0, 0]
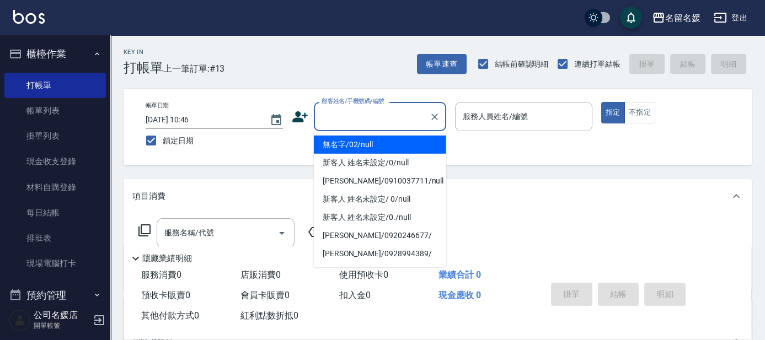
type input "0"
type input "無名字/02/null"
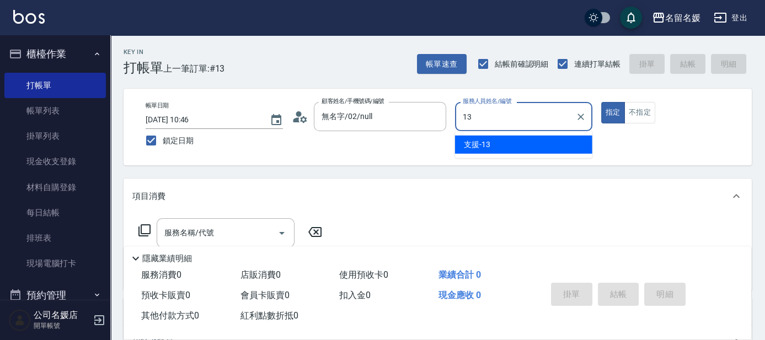
type input "支援-13"
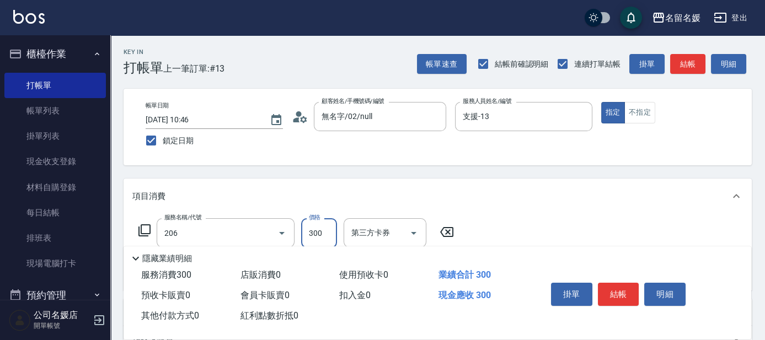
type input "洗髮[300](206)"
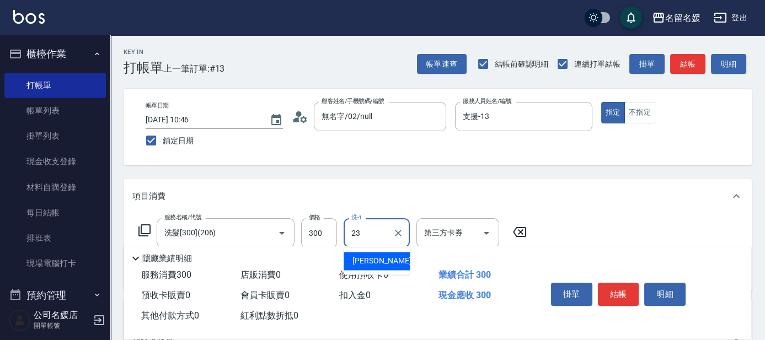
type input "[PERSON_NAME]-23"
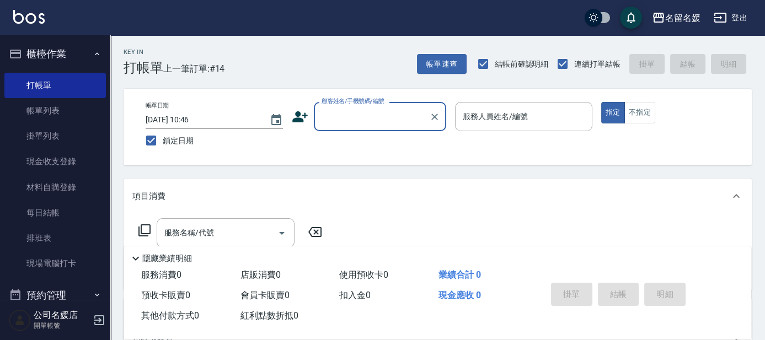
click at [383, 120] on input "顧客姓名/手機號碼/編號" at bounding box center [372, 116] width 106 height 19
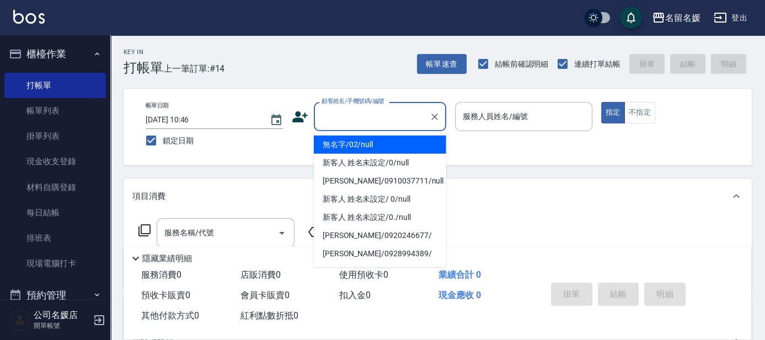
drag, startPoint x: 382, startPoint y: 145, endPoint x: 513, endPoint y: 119, distance: 133.3
click at [382, 145] on li "無名字/02/null" at bounding box center [380, 145] width 132 height 18
type input "無名字/02/null"
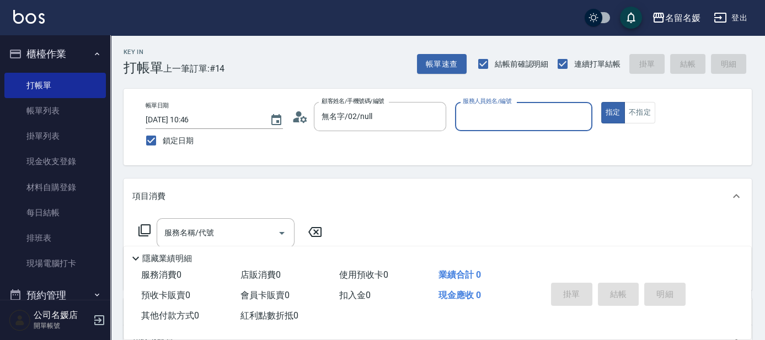
click at [513, 119] on div "服務人員姓名/編號 服務人員姓名/編號" at bounding box center [523, 116] width 137 height 29
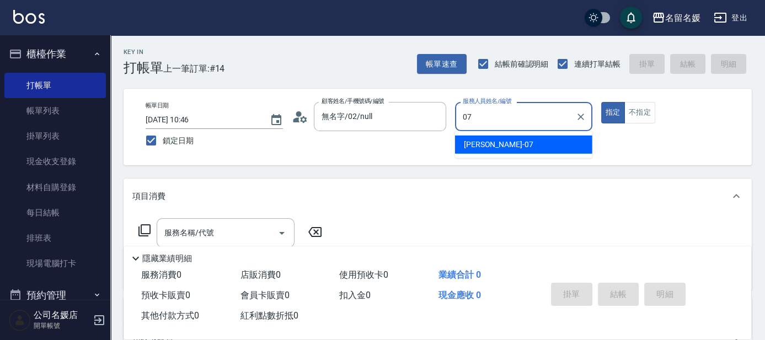
type input "[PERSON_NAME]-07"
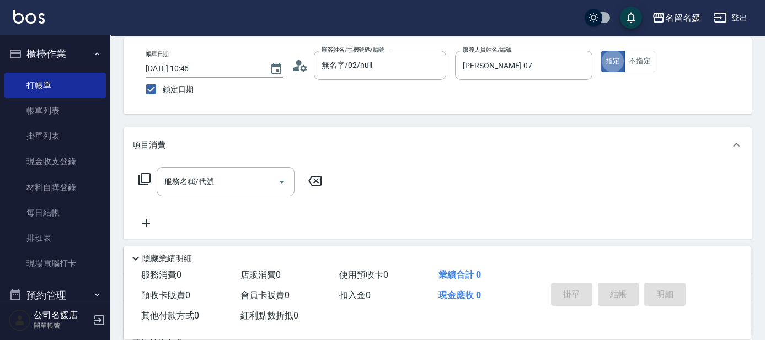
scroll to position [100, 0]
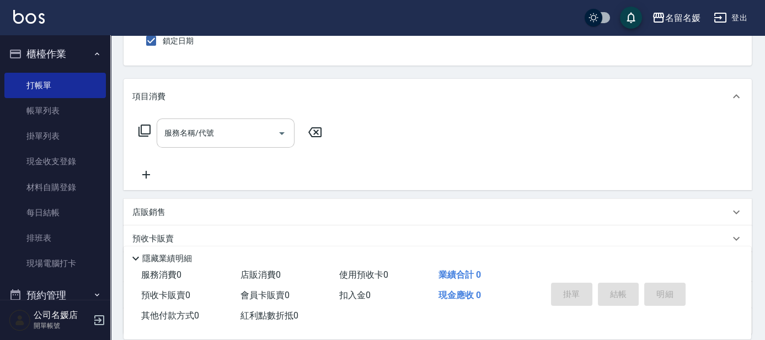
click at [235, 139] on input "服務名稱/代號" at bounding box center [217, 133] width 111 height 19
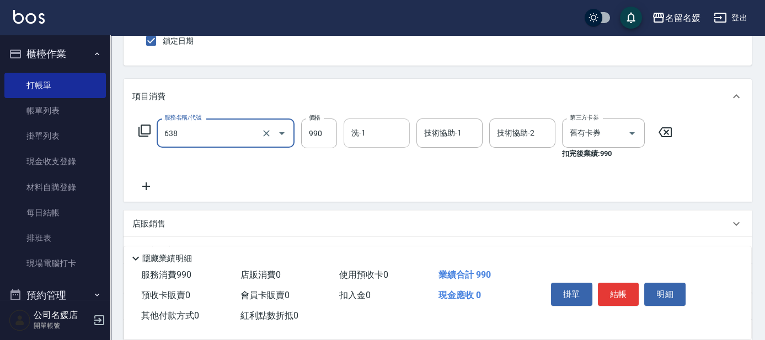
type input "(芙)頭皮養護套卡(638)"
click at [390, 136] on input "洗-1" at bounding box center [377, 133] width 56 height 19
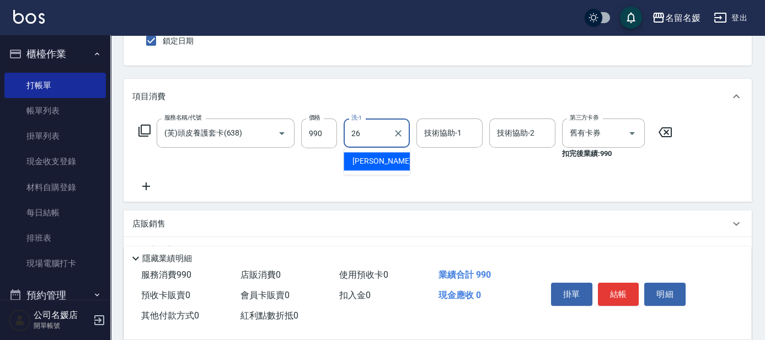
type input "[PERSON_NAME]-26"
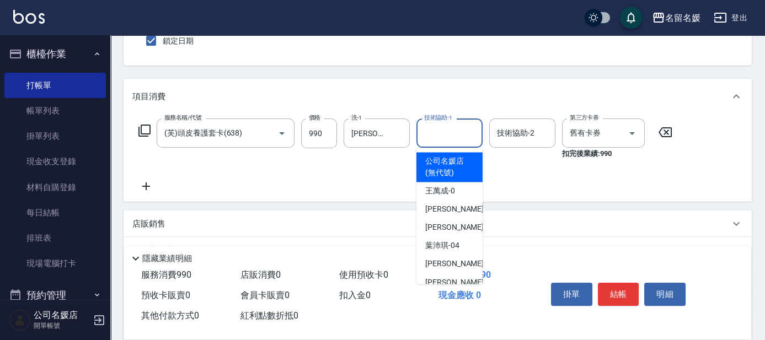
click at [457, 131] on input "技術協助-1" at bounding box center [450, 133] width 56 height 19
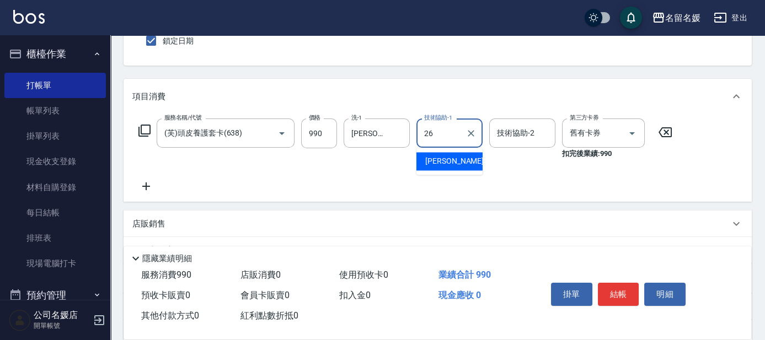
type input "[PERSON_NAME]-26"
click at [144, 186] on icon at bounding box center [146, 187] width 8 height 8
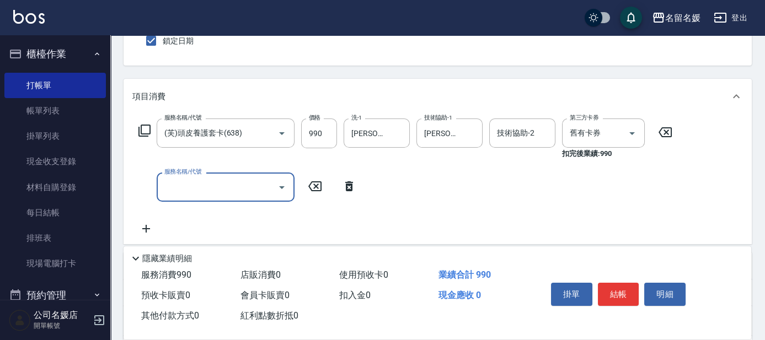
click at [198, 188] on input "服務名稱/代號" at bounding box center [217, 187] width 111 height 19
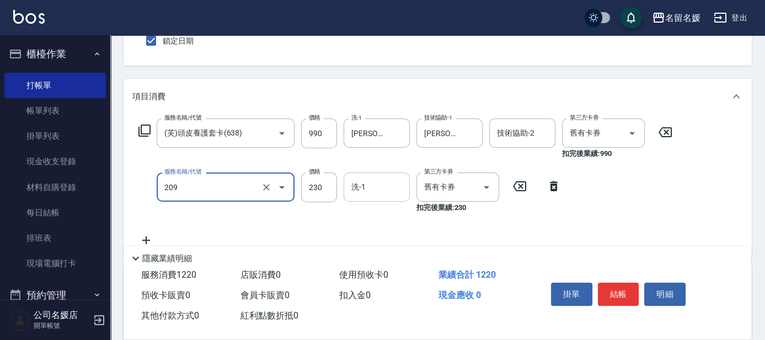
click at [387, 188] on input "洗-1" at bounding box center [377, 187] width 56 height 19
type input "洗髮券-(卡)230(209)"
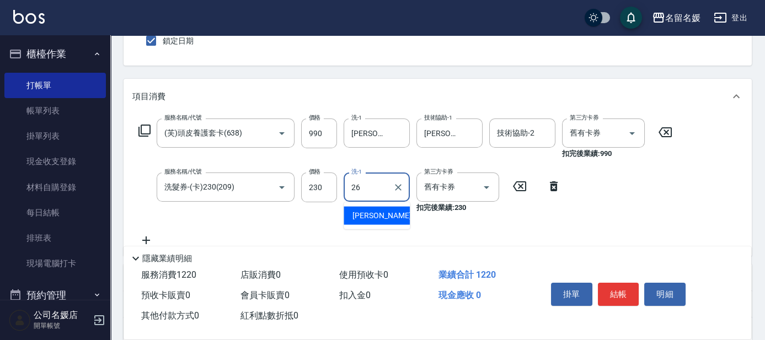
type input "[PERSON_NAME]-26"
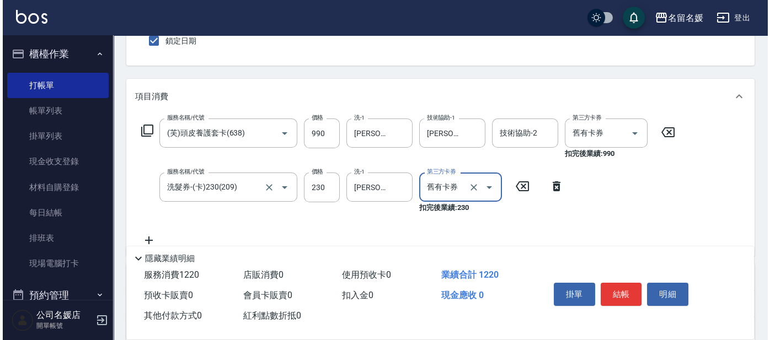
scroll to position [150, 0]
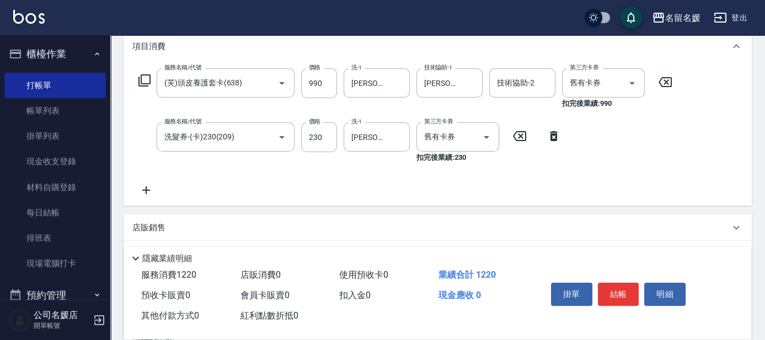
click at [146, 78] on icon at bounding box center [144, 80] width 13 height 13
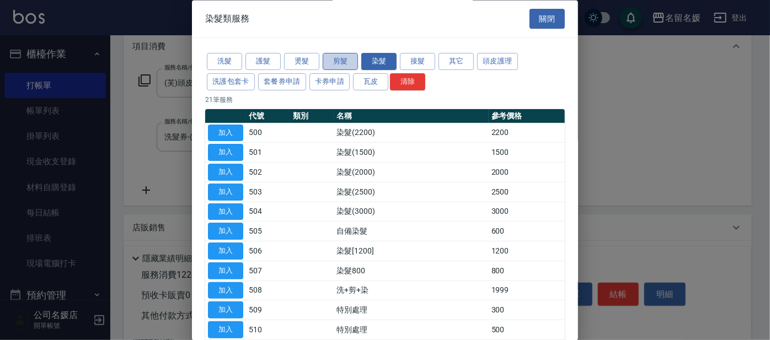
click at [337, 61] on button "剪髮" at bounding box center [340, 62] width 35 height 17
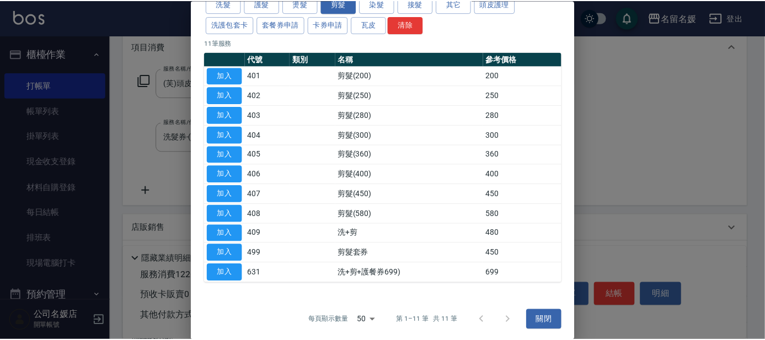
scroll to position [58, 0]
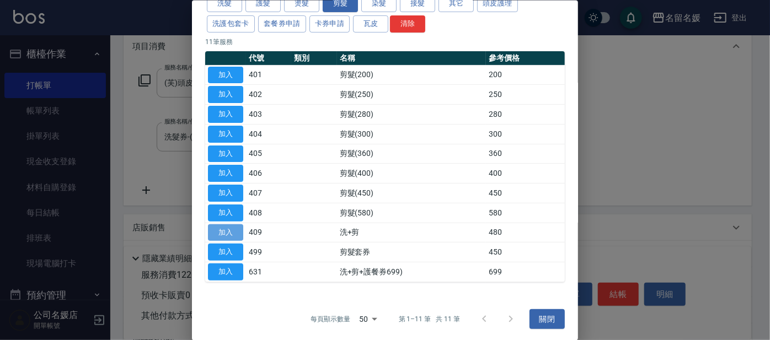
click at [232, 230] on button "加入" at bounding box center [225, 232] width 35 height 17
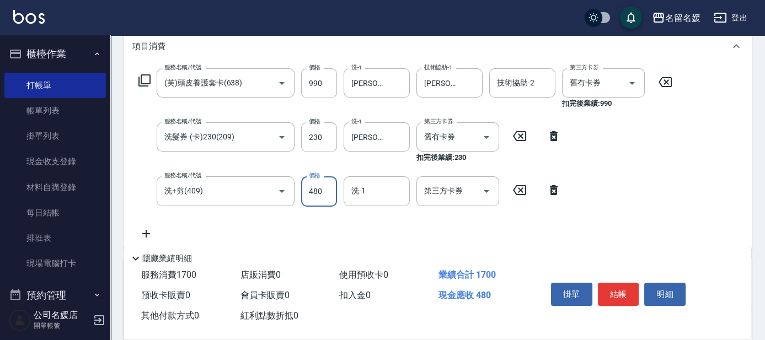
click at [324, 185] on input "480" at bounding box center [319, 192] width 36 height 30
type input "680"
click at [380, 196] on input "洗-1" at bounding box center [377, 191] width 56 height 19
type input "[PERSON_NAME]-26"
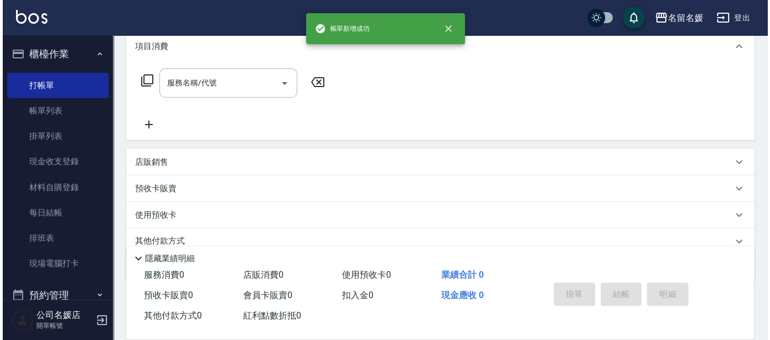
scroll to position [0, 0]
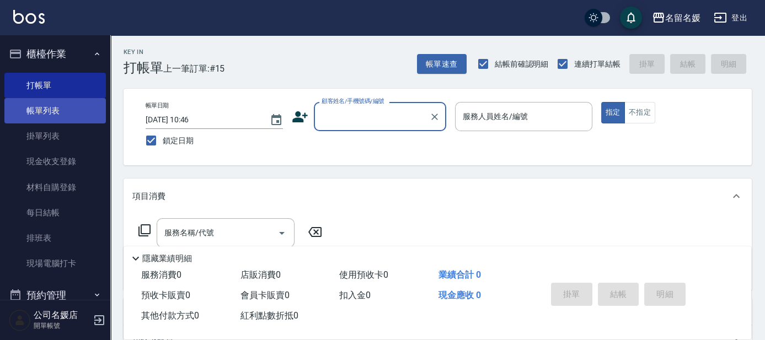
click at [77, 113] on link "帳單列表" at bounding box center [55, 110] width 102 height 25
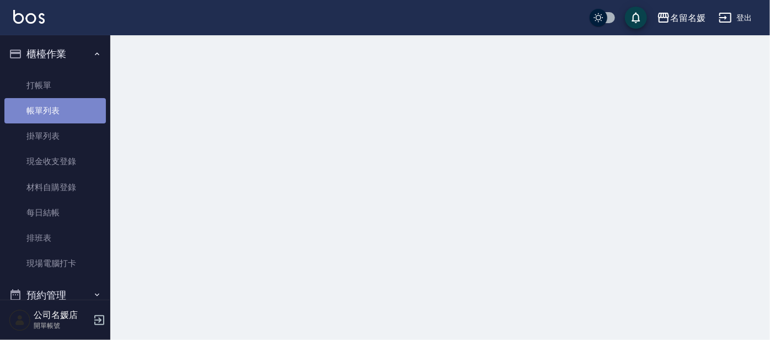
click at [77, 113] on link "帳單列表" at bounding box center [55, 110] width 102 height 25
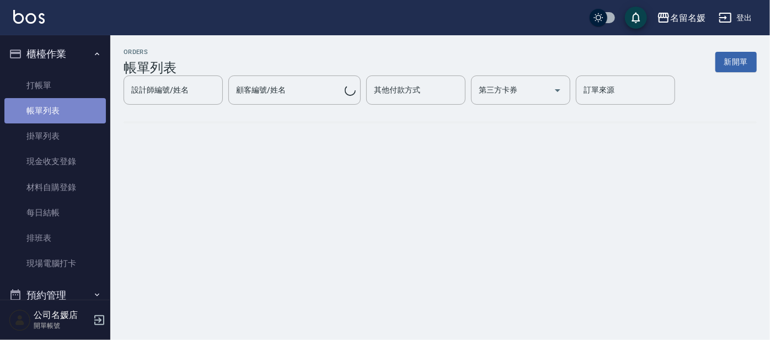
click at [77, 113] on link "帳單列表" at bounding box center [55, 110] width 102 height 25
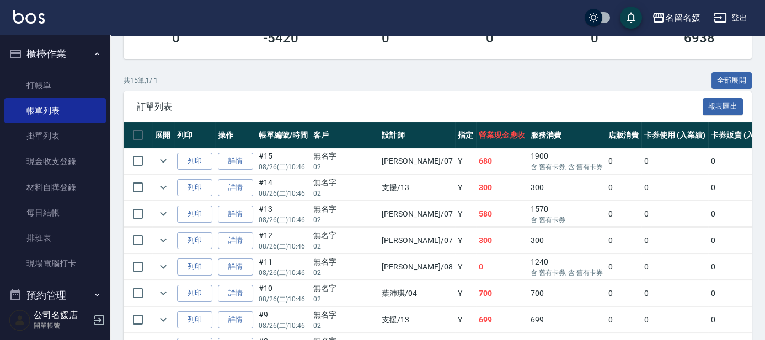
scroll to position [251, 0]
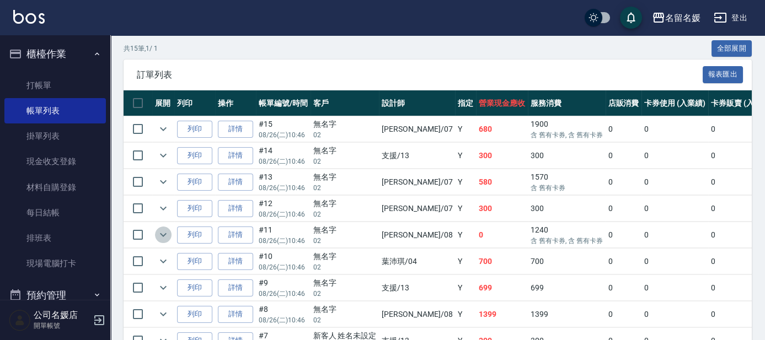
click at [167, 233] on icon "expand row" at bounding box center [163, 234] width 13 height 13
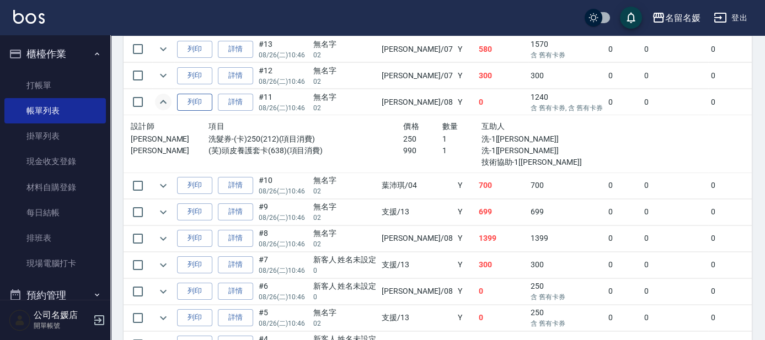
scroll to position [401, 0]
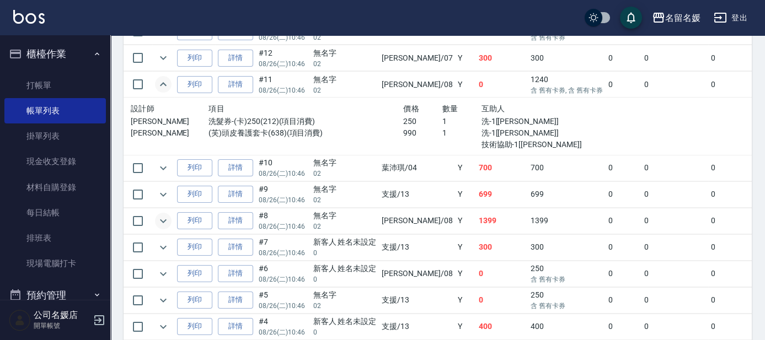
click at [166, 220] on icon "expand row" at bounding box center [163, 221] width 13 height 13
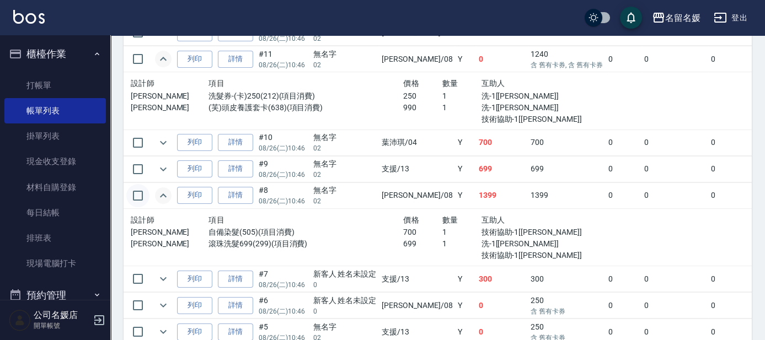
scroll to position [451, 0]
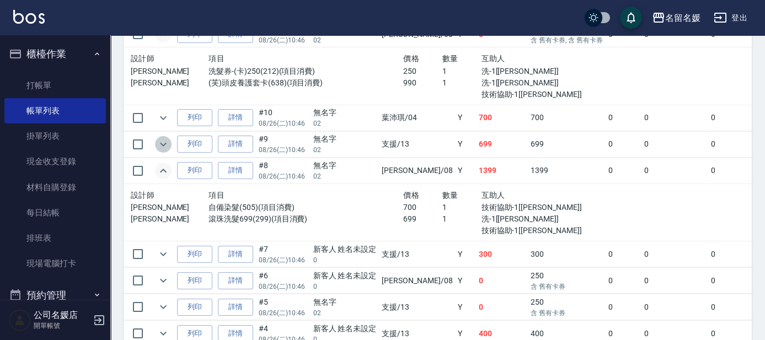
click at [161, 142] on icon "expand row" at bounding box center [163, 144] width 13 height 13
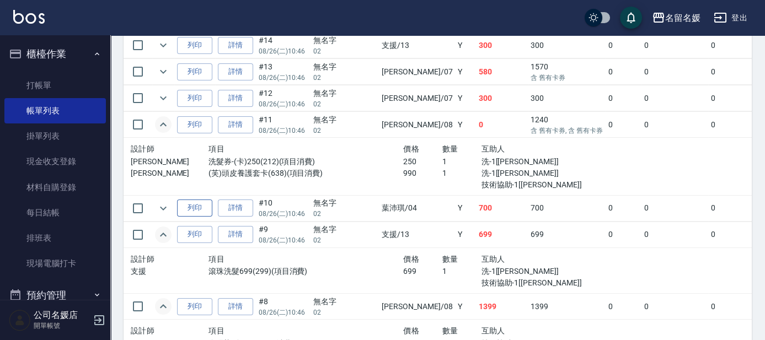
scroll to position [301, 0]
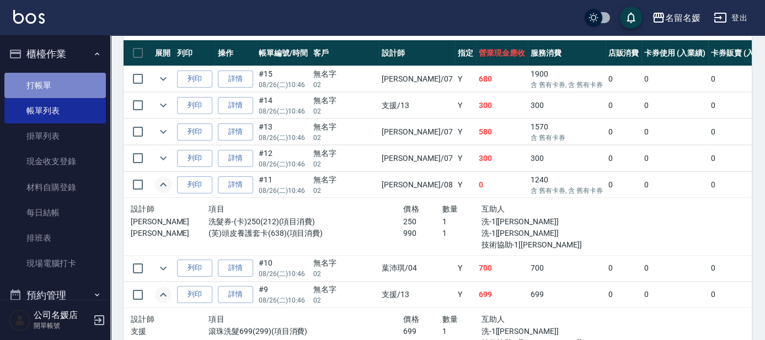
click at [63, 87] on link "打帳單" at bounding box center [55, 85] width 102 height 25
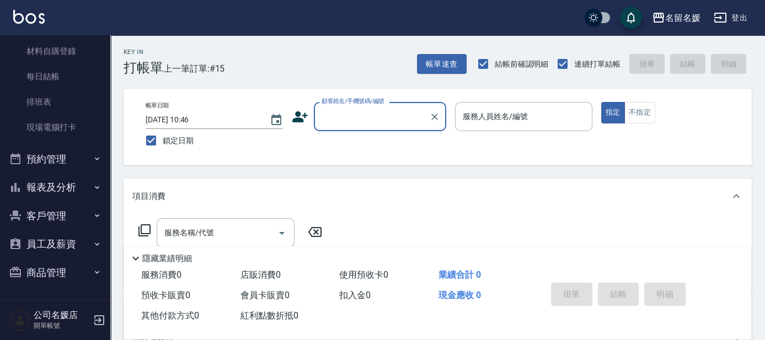
scroll to position [150, 0]
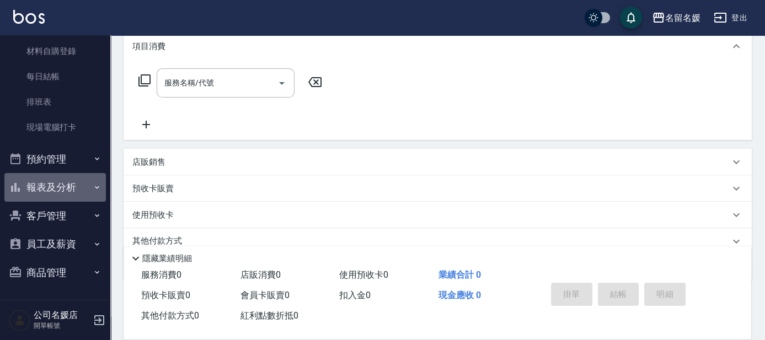
click at [70, 186] on button "報表及分析" at bounding box center [55, 187] width 102 height 29
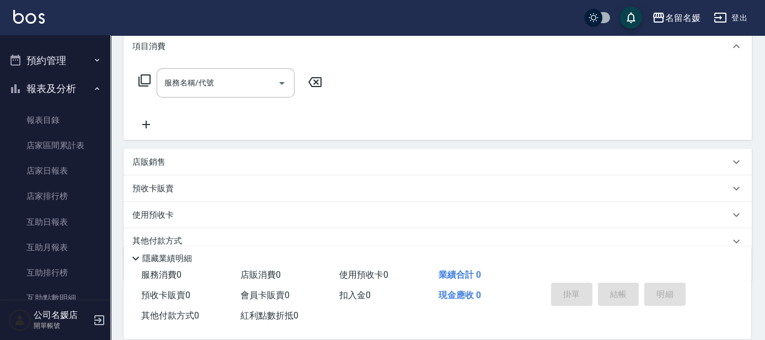
scroll to position [237, 0]
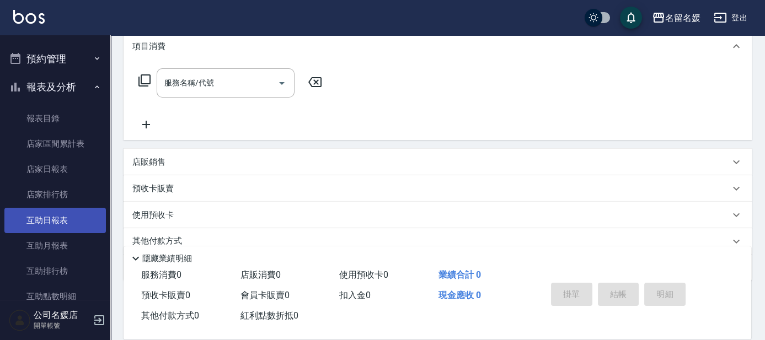
click at [68, 218] on link "互助日報表" at bounding box center [55, 220] width 102 height 25
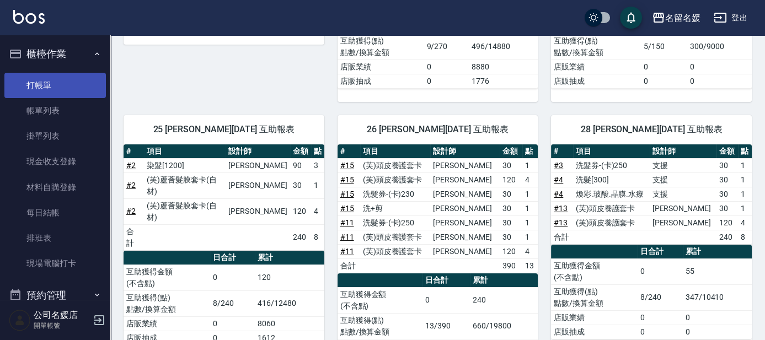
click at [67, 83] on link "打帳單" at bounding box center [55, 85] width 102 height 25
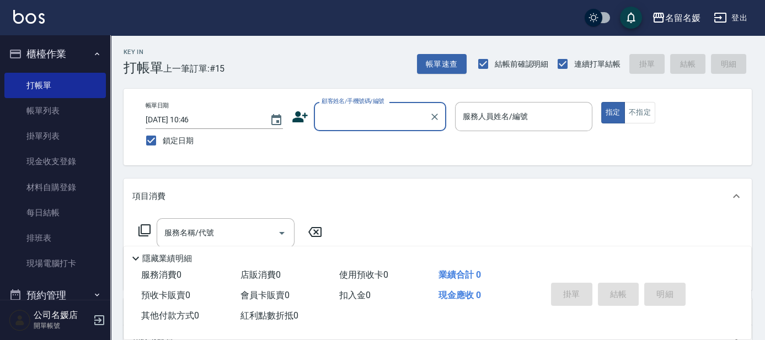
click at [352, 115] on input "顧客姓名/手機號碼/編號" at bounding box center [372, 116] width 106 height 19
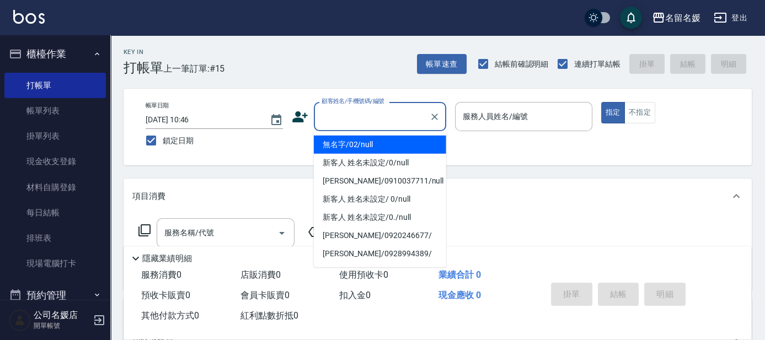
click at [376, 141] on li "無名字/02/null" at bounding box center [380, 145] width 132 height 18
type input "無名字/02/null"
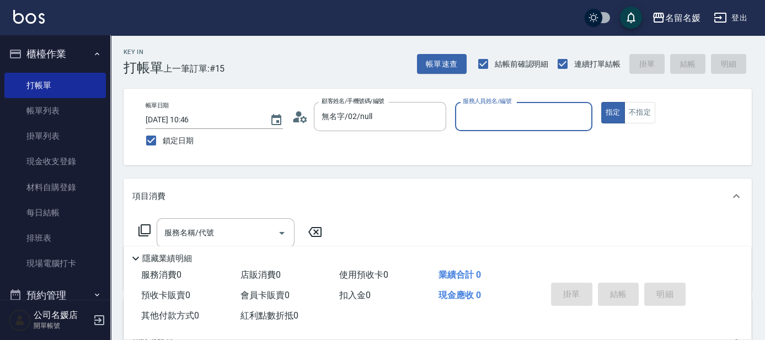
click at [473, 124] on input "服務人員姓名/編號" at bounding box center [523, 116] width 127 height 19
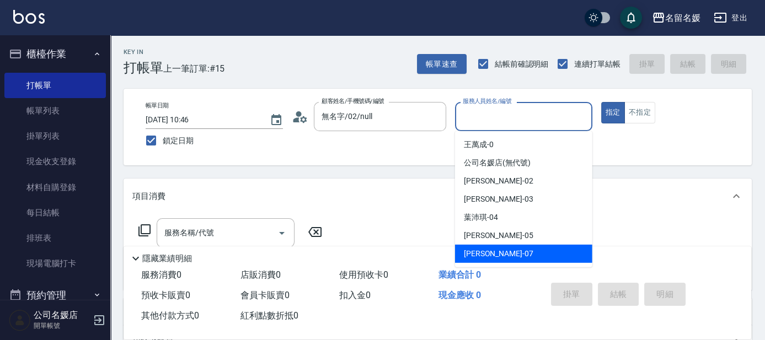
click at [499, 254] on div "[PERSON_NAME] -07" at bounding box center [523, 254] width 137 height 18
type input "[PERSON_NAME]-07"
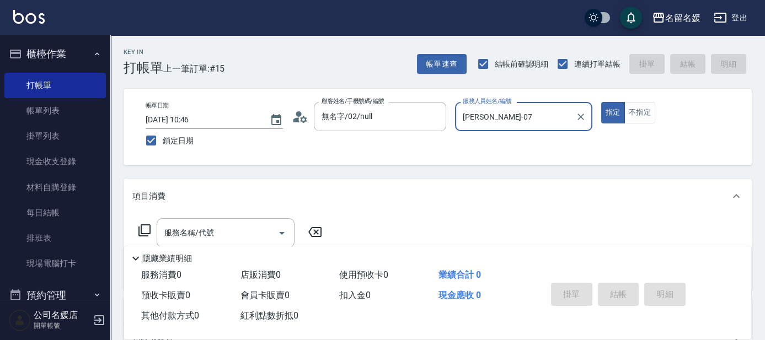
click at [148, 228] on icon at bounding box center [144, 230] width 13 height 13
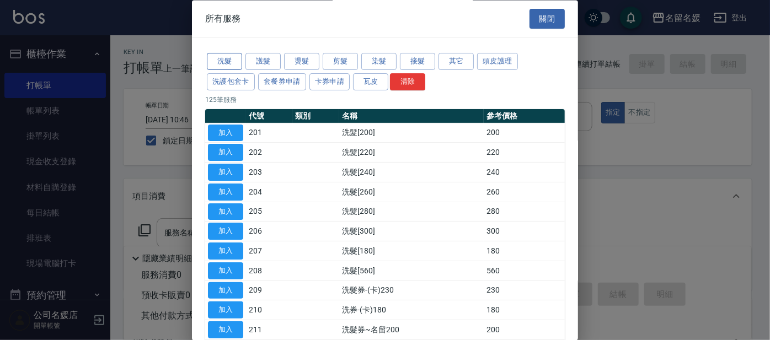
click at [228, 63] on button "洗髮" at bounding box center [224, 62] width 35 height 17
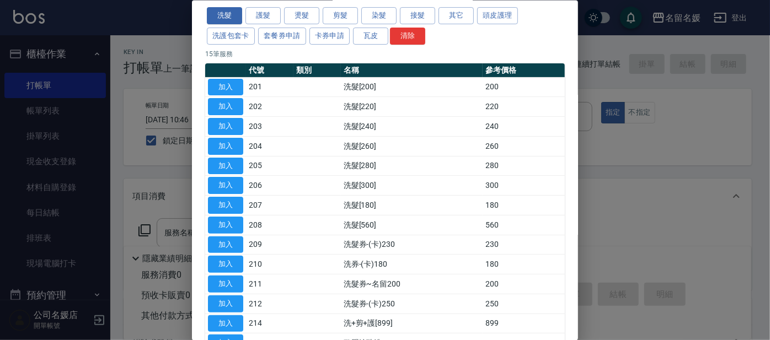
scroll to position [137, 0]
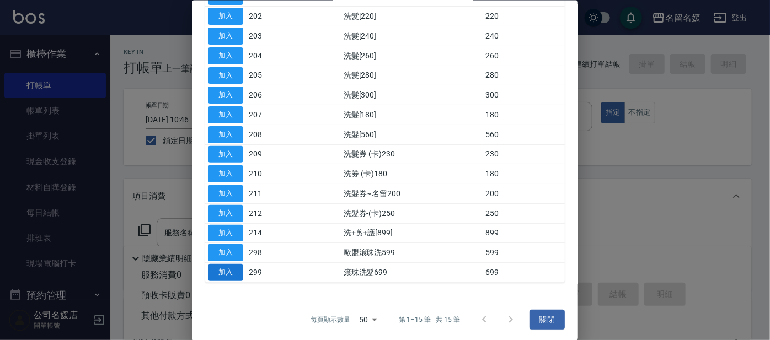
click at [222, 269] on button "加入" at bounding box center [225, 272] width 35 height 17
type input "滾珠洗髮699(299)"
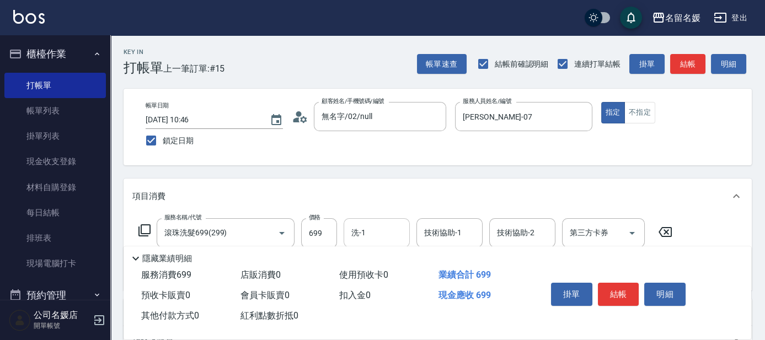
click at [380, 237] on input "洗-1" at bounding box center [377, 233] width 56 height 19
click at [371, 262] on span "yun -28" at bounding box center [365, 262] width 24 height 12
type input "yun-28"
click at [459, 235] on div "技術協助-1 技術協助-1" at bounding box center [450, 233] width 66 height 29
click at [449, 258] on div "yun -28" at bounding box center [450, 261] width 66 height 18
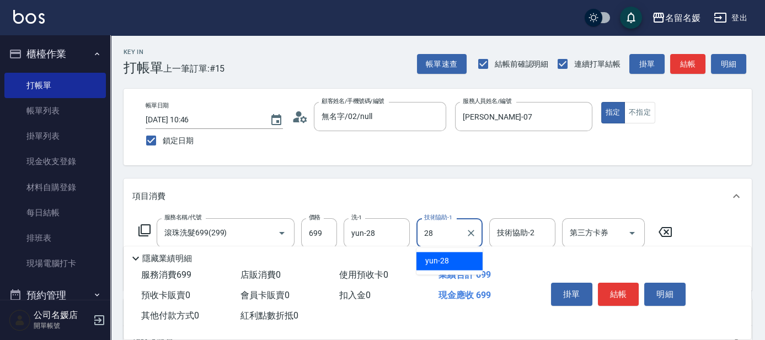
type input "yun-28"
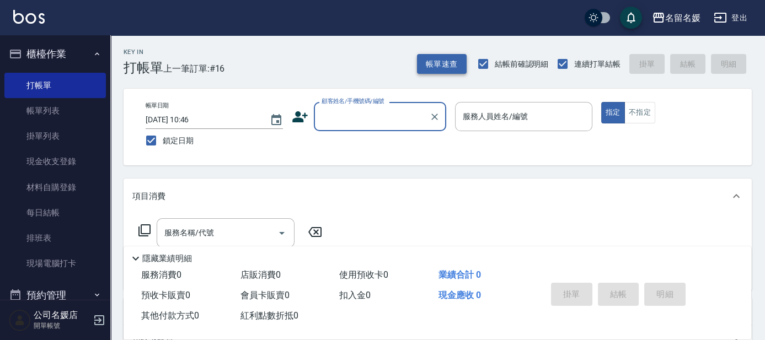
click at [446, 68] on button "帳單速查" at bounding box center [442, 64] width 50 height 20
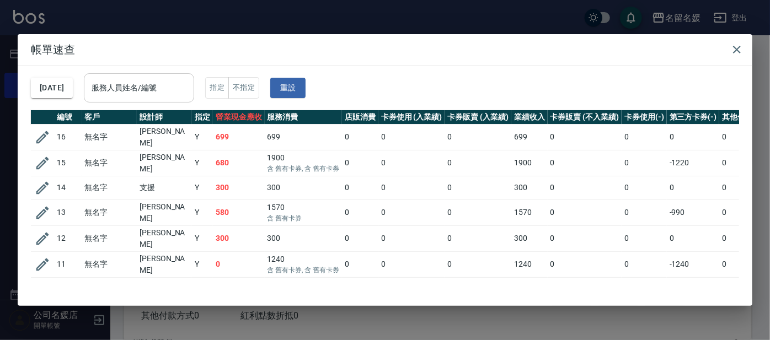
click at [127, 90] on input "服務人員姓名/編號" at bounding box center [139, 87] width 100 height 19
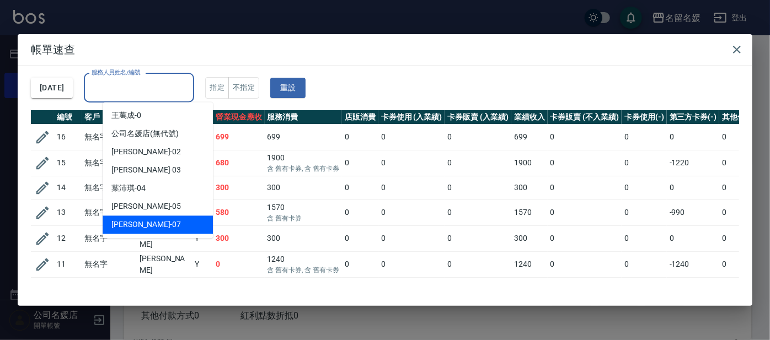
click at [160, 220] on div "[PERSON_NAME] -07" at bounding box center [158, 225] width 110 height 18
type input "[PERSON_NAME]-07"
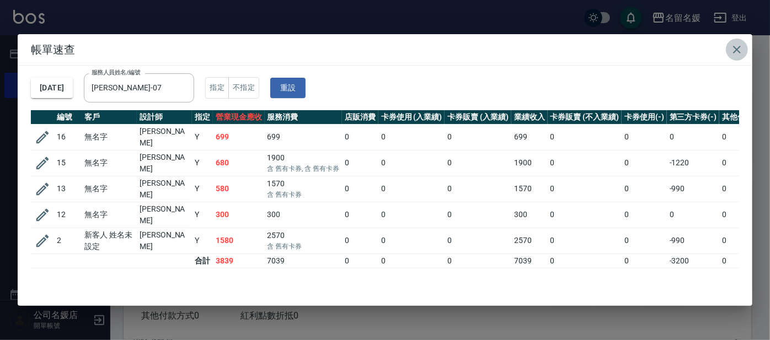
click at [736, 50] on icon "button" at bounding box center [737, 50] width 8 height 8
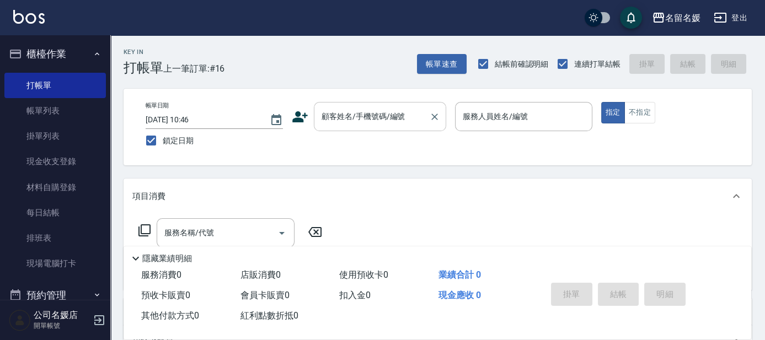
drag, startPoint x: 58, startPoint y: 155, endPoint x: 352, endPoint y: 116, distance: 296.2
click at [352, 115] on div "顧客姓名/手機號碼/編號 顧客姓名/手機號碼/編號" at bounding box center [380, 116] width 132 height 29
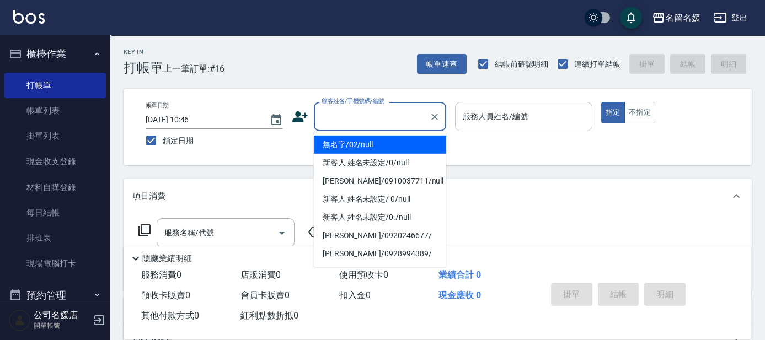
drag, startPoint x: 357, startPoint y: 139, endPoint x: 483, endPoint y: 125, distance: 127.6
click at [358, 140] on li "無名字/02/null" at bounding box center [380, 145] width 132 height 18
click at [483, 125] on input "服務人員姓名/編號" at bounding box center [523, 116] width 127 height 19
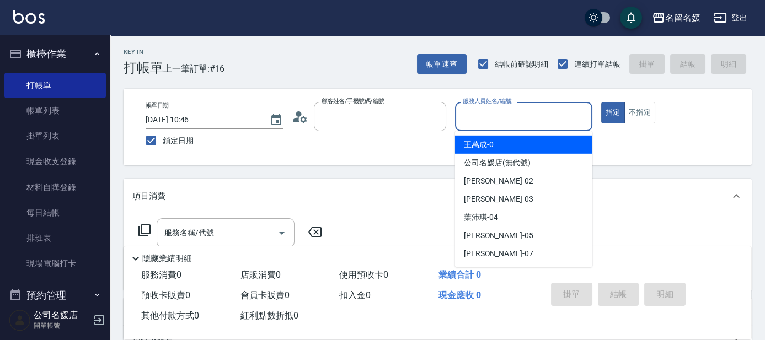
type input "無名字/02/null"
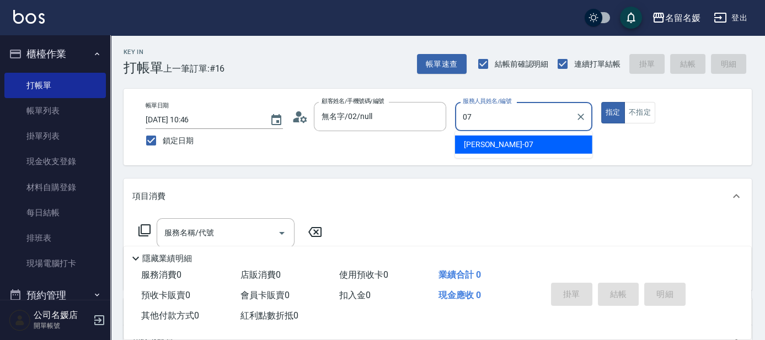
type input "[PERSON_NAME]-07"
type button "true"
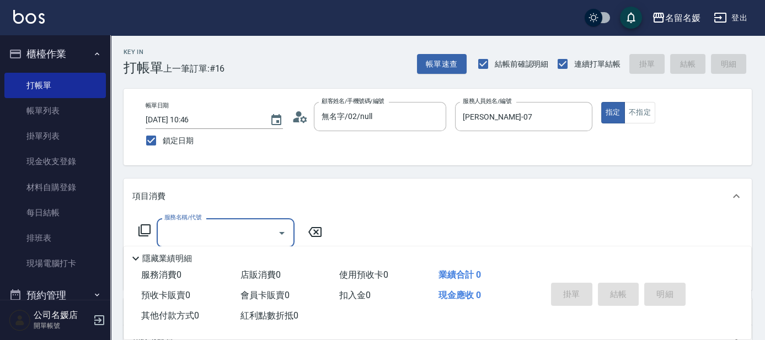
click at [139, 231] on icon at bounding box center [145, 231] width 12 height 12
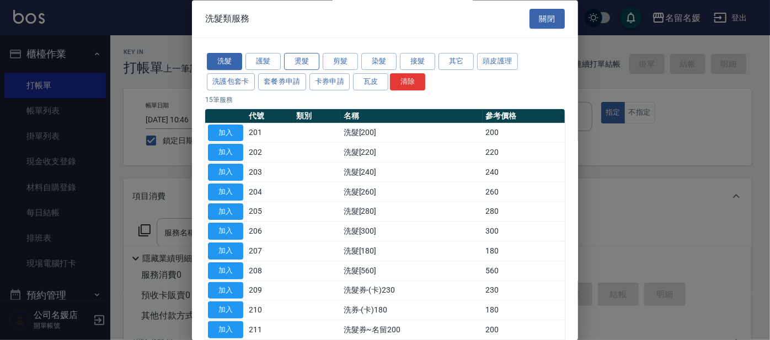
click at [292, 64] on button "燙髮" at bounding box center [301, 62] width 35 height 17
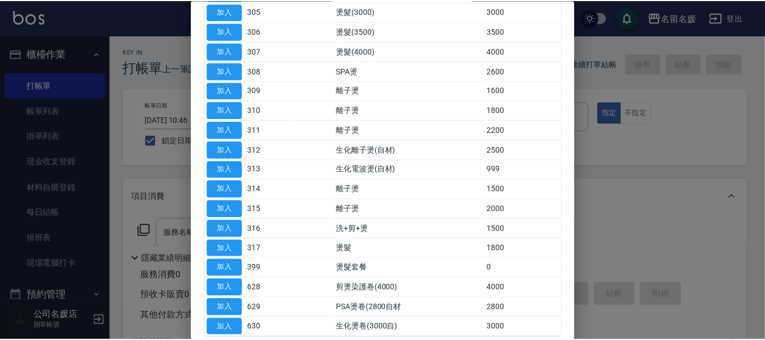
scroll to position [254, 0]
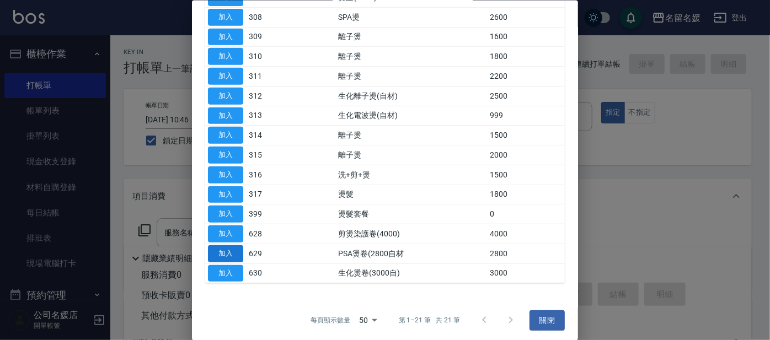
click at [219, 249] on button "加入" at bounding box center [225, 253] width 35 height 17
type input "PSA燙卷(2800自材(629)"
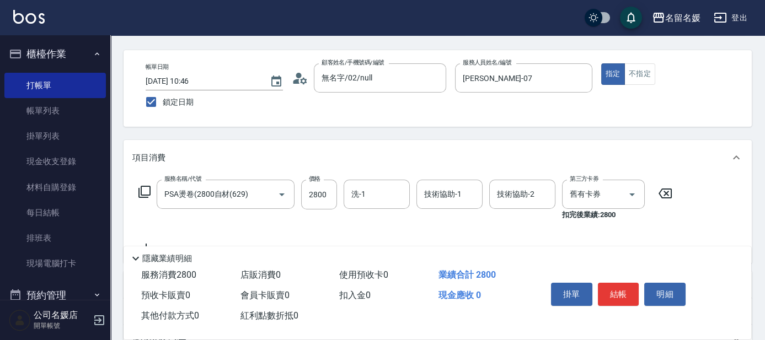
scroll to position [50, 0]
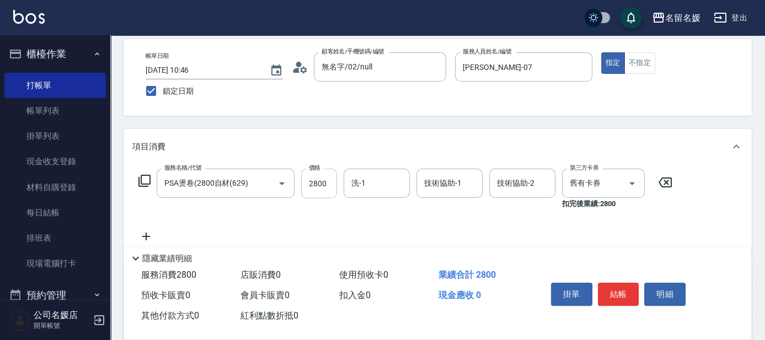
click at [332, 184] on input "2800" at bounding box center [319, 184] width 36 height 30
type input "3000"
type input "254"
click at [372, 187] on input "洗-1" at bounding box center [377, 183] width 56 height 19
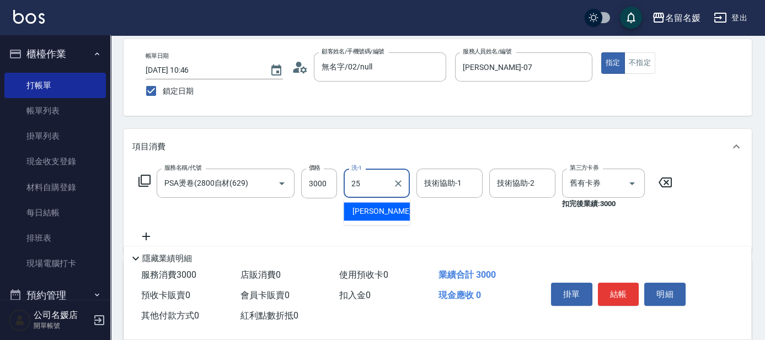
type input "[PERSON_NAME]-25"
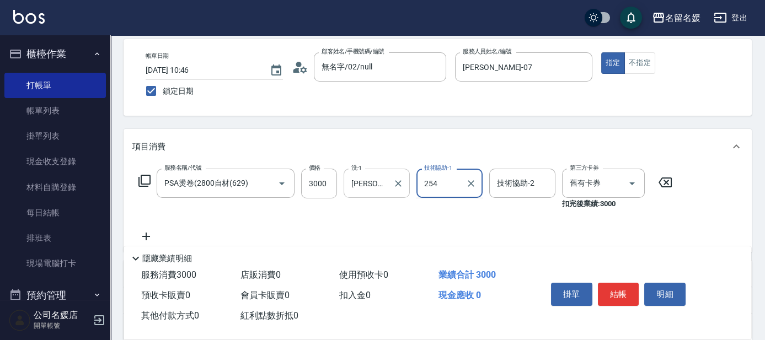
type input "254"
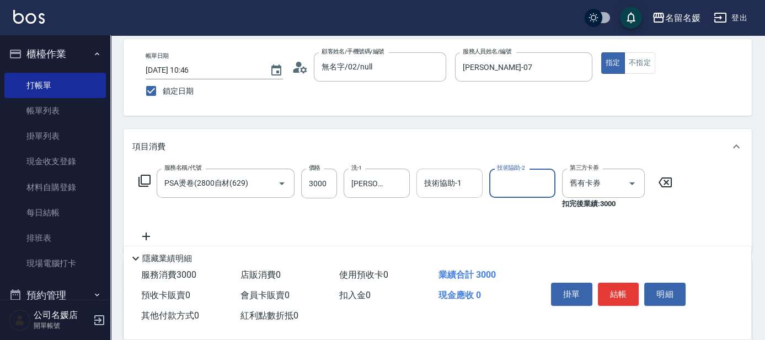
click at [423, 173] on div "技術協助-1" at bounding box center [450, 183] width 66 height 29
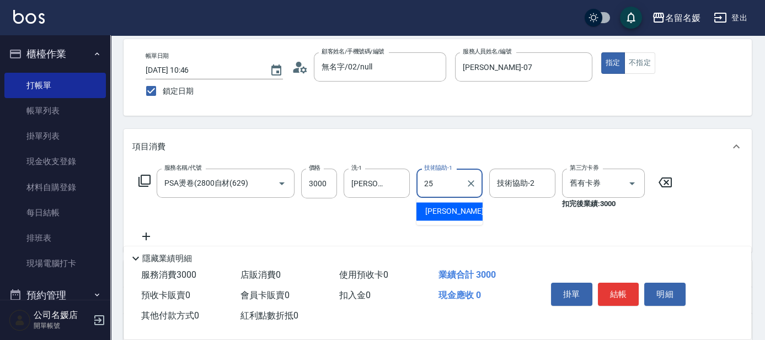
type input "[PERSON_NAME]-25"
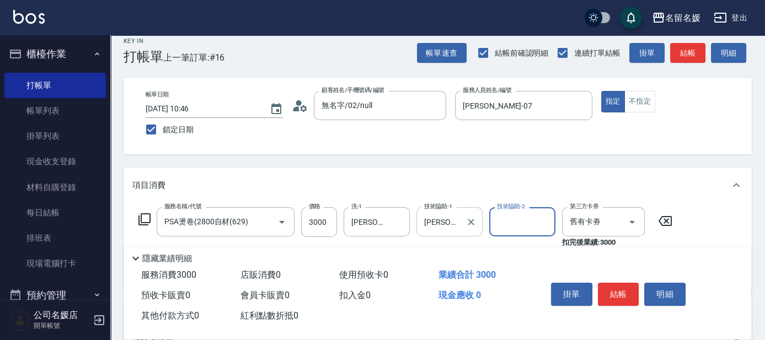
scroll to position [0, 0]
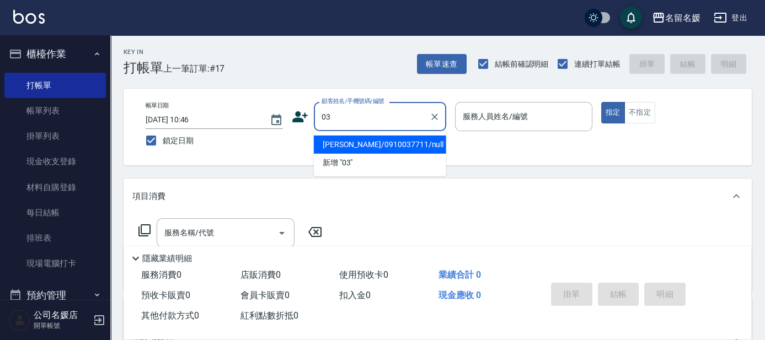
type input "[PERSON_NAME]/0910037711/null"
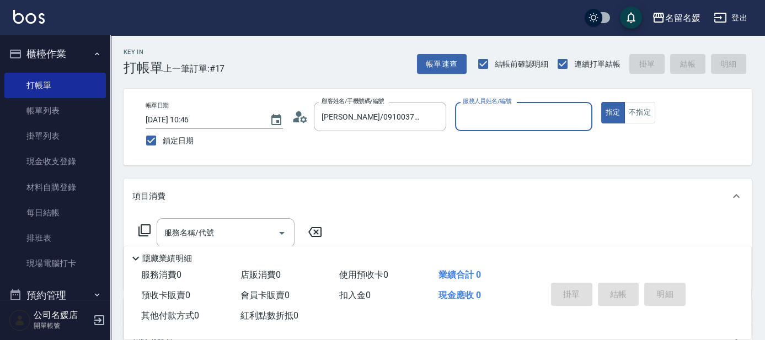
click at [602, 102] on button "指定" at bounding box center [614, 113] width 24 height 22
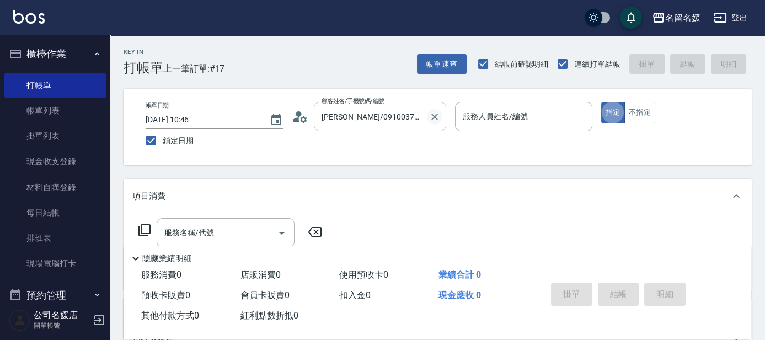
click at [433, 113] on icon "Clear" at bounding box center [434, 116] width 11 height 11
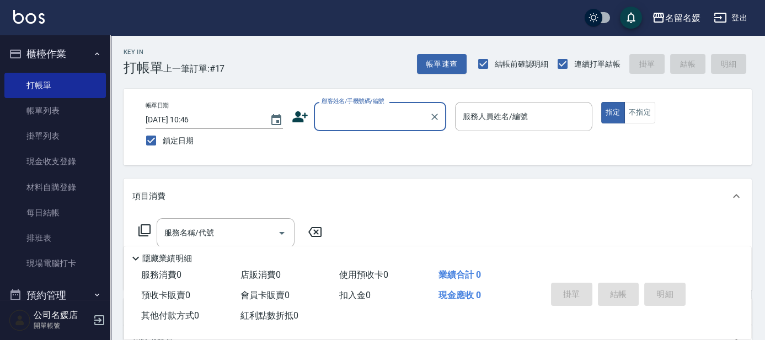
click at [399, 121] on input "顧客姓名/手機號碼/編號" at bounding box center [372, 116] width 106 height 19
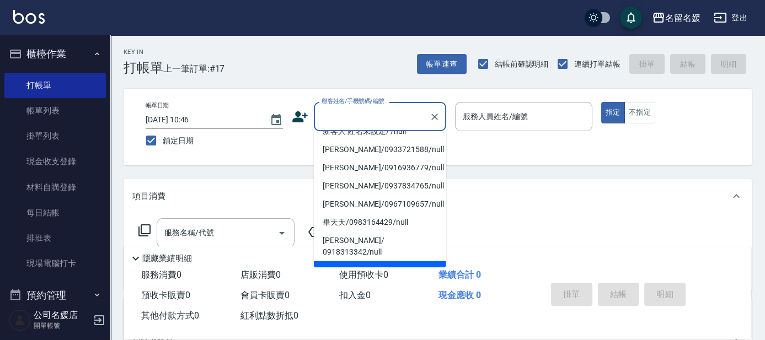
scroll to position [4, 0]
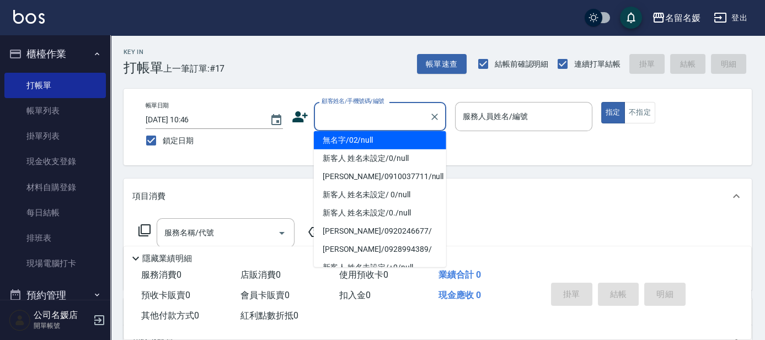
type input "0"
type input "無名字/02/null"
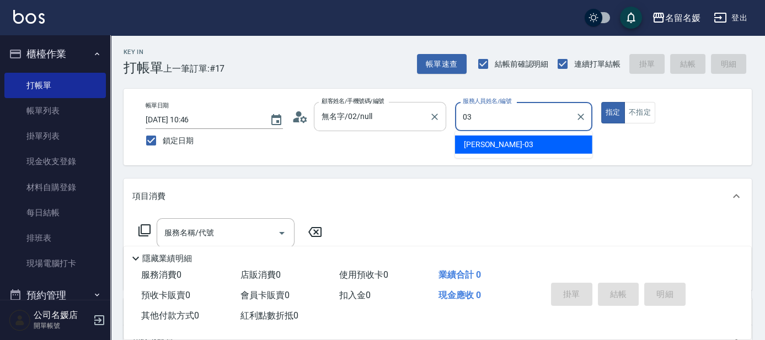
type input "[PERSON_NAME]-03"
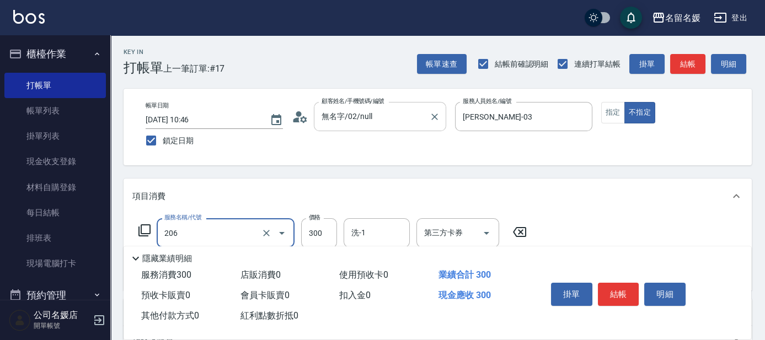
type input "洗髮[300](206)"
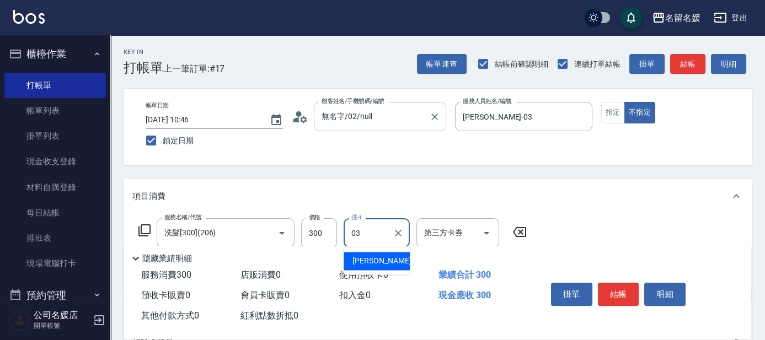
type input "[PERSON_NAME]-03"
type input "5"
type input "剪髮(200)(401)"
type input "100"
